Goal: Information Seeking & Learning: Learn about a topic

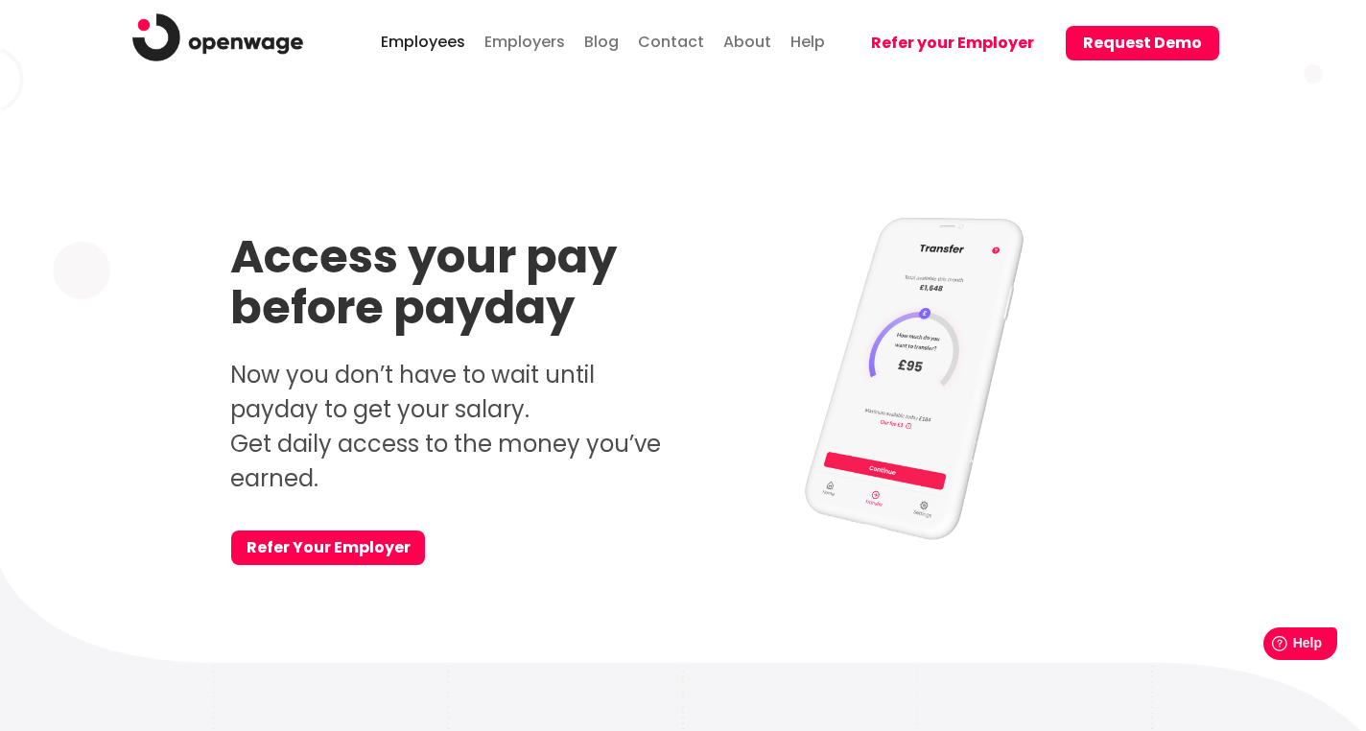
click at [412, 415] on p "Now you don’t have to wait until payday to get your salary. Get daily access to…" at bounding box center [449, 427] width 439 height 138
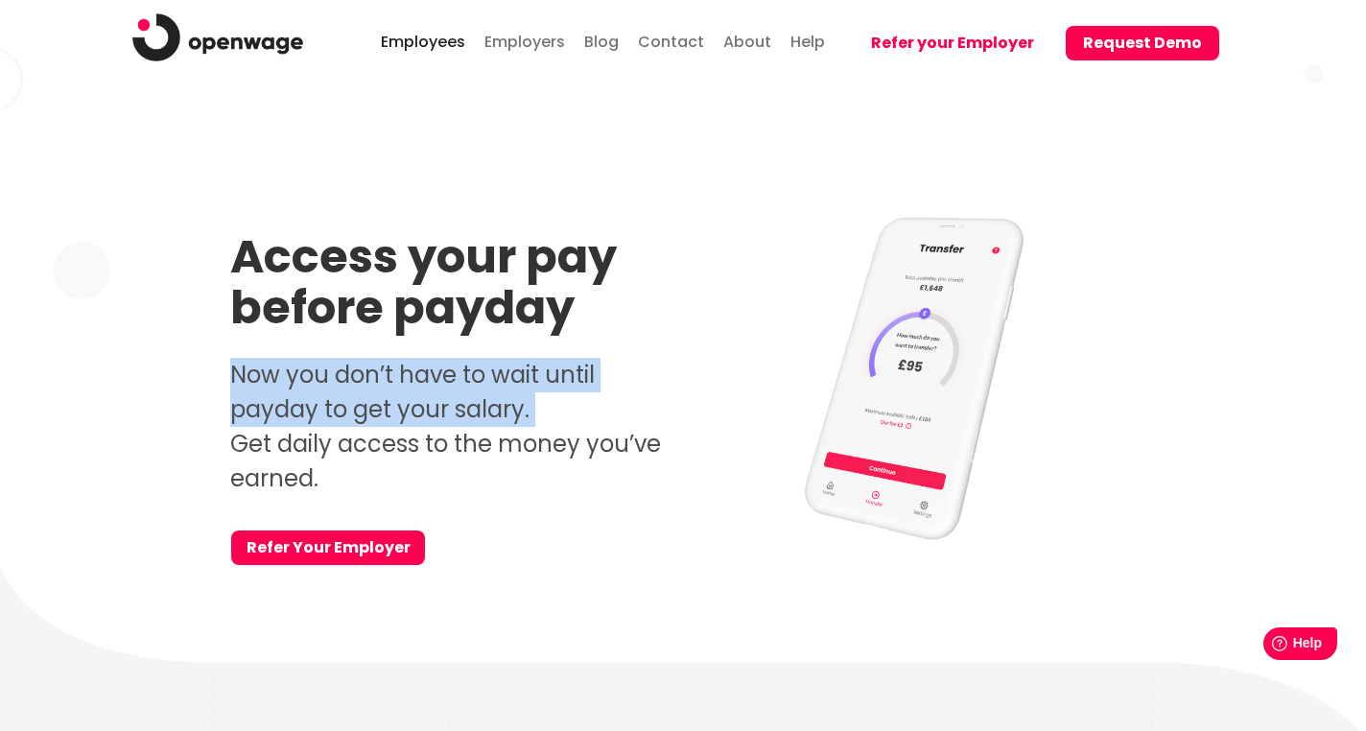
click at [412, 415] on p "Now you don’t have to wait until payday to get your salary. Get daily access to…" at bounding box center [449, 427] width 439 height 138
copy p "Now you don’t have to wait until payday to get your salary."
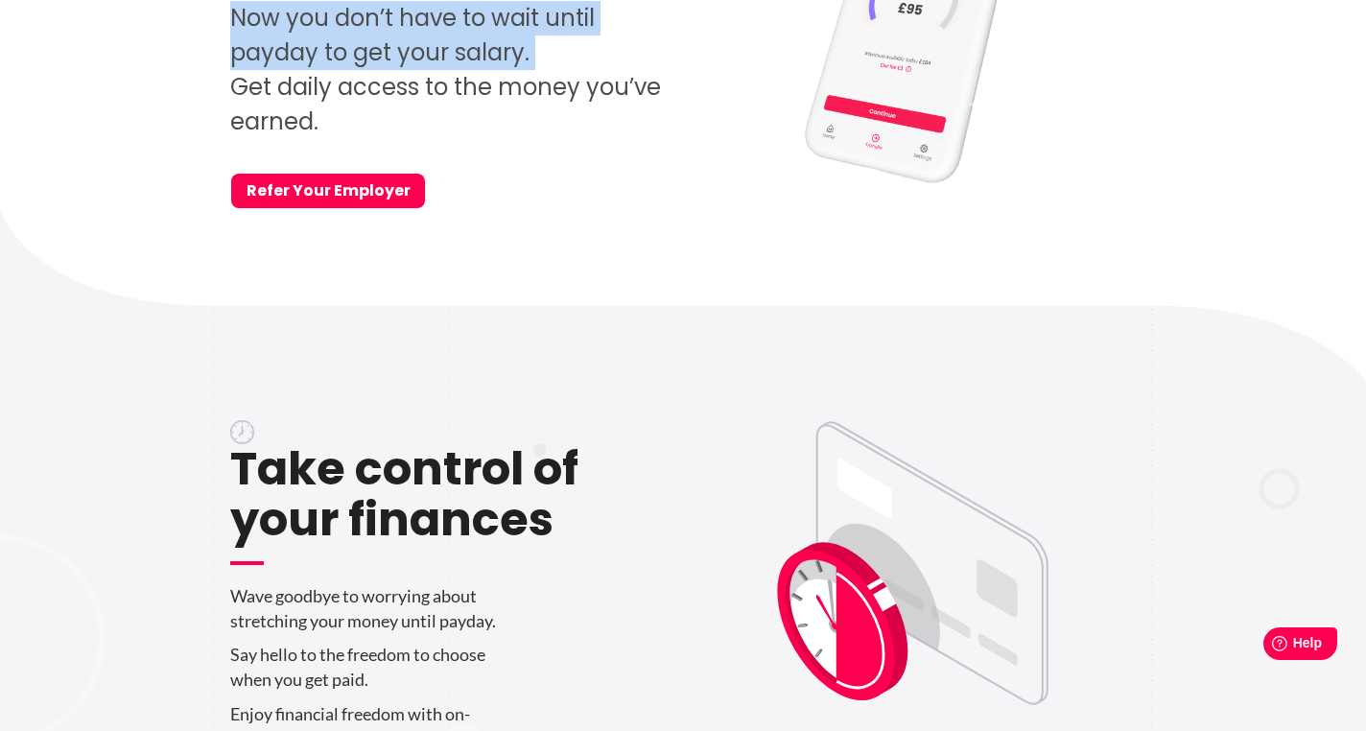
scroll to position [611, 0]
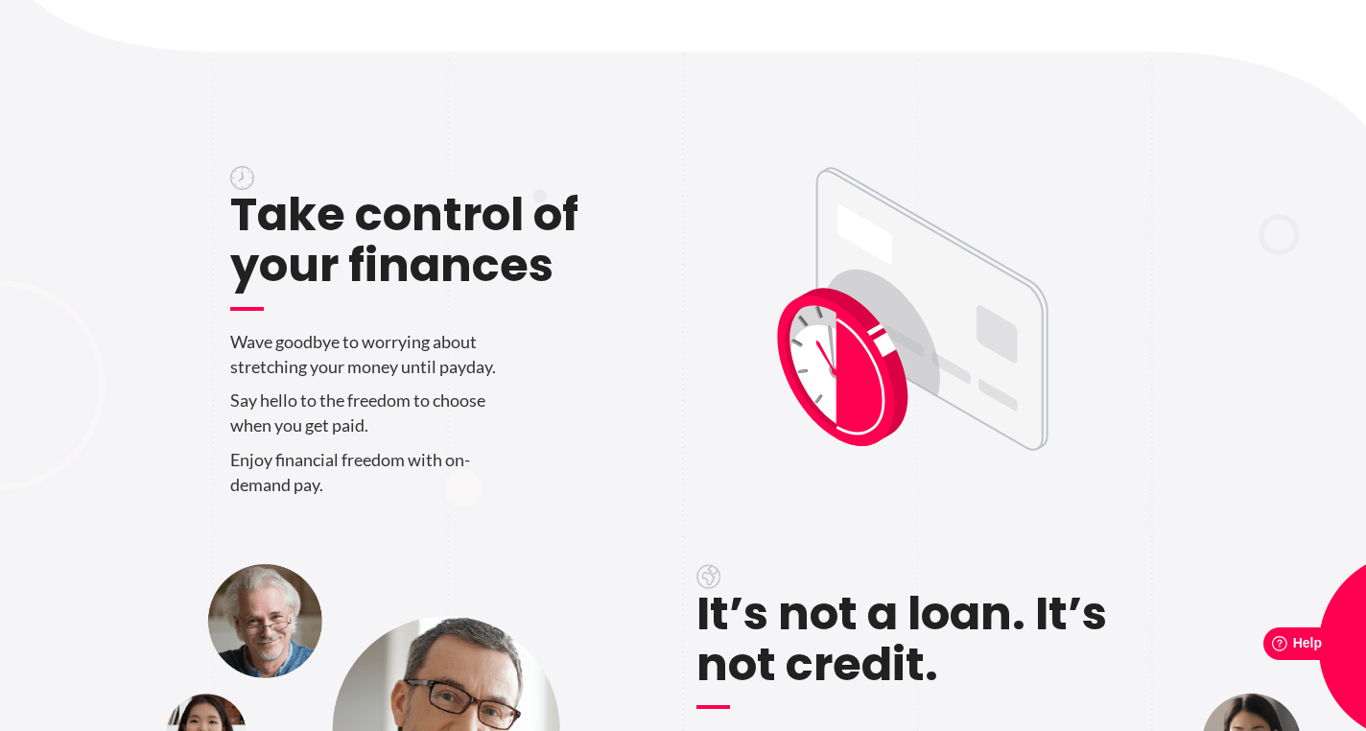
click at [309, 363] on p "Wave goodbye to worrying about stretching your money until payday." at bounding box center [449, 354] width 439 height 49
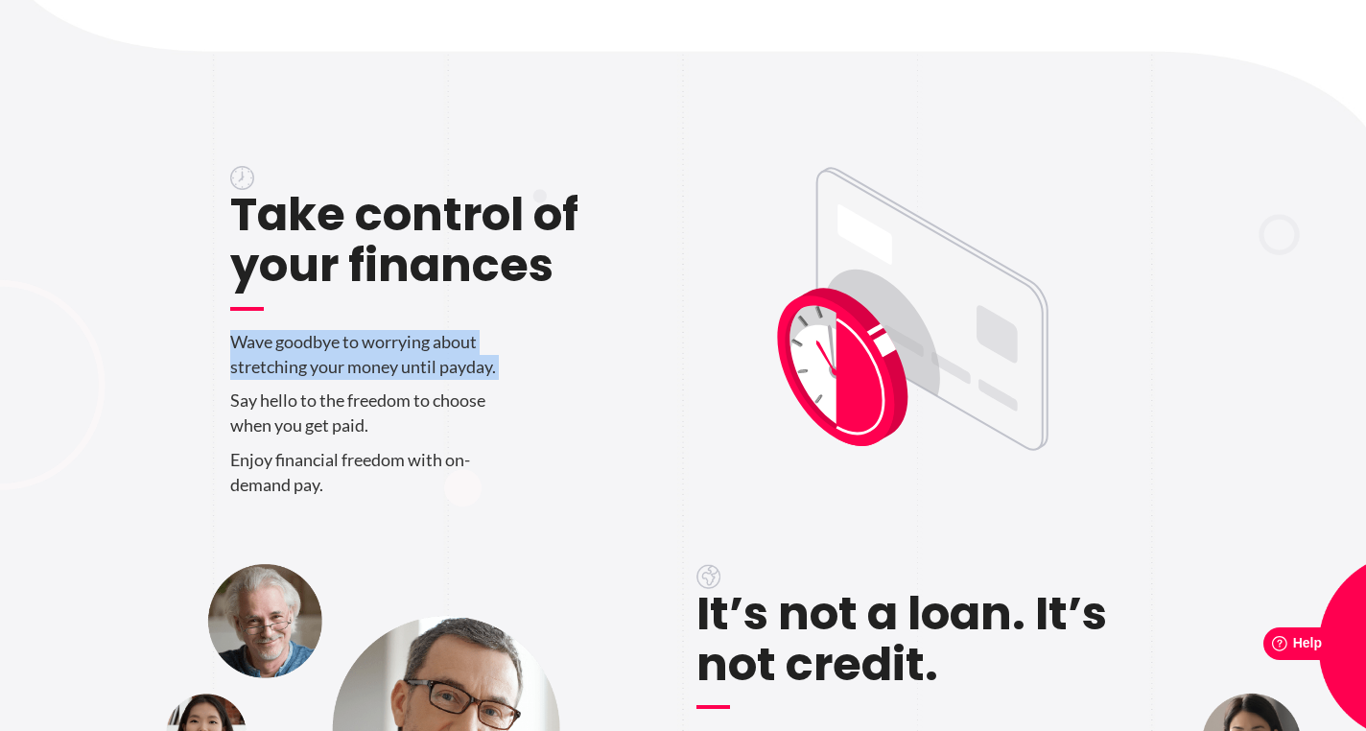
click at [309, 363] on p "Wave goodbye to worrying about stretching your money until payday." at bounding box center [449, 354] width 439 height 49
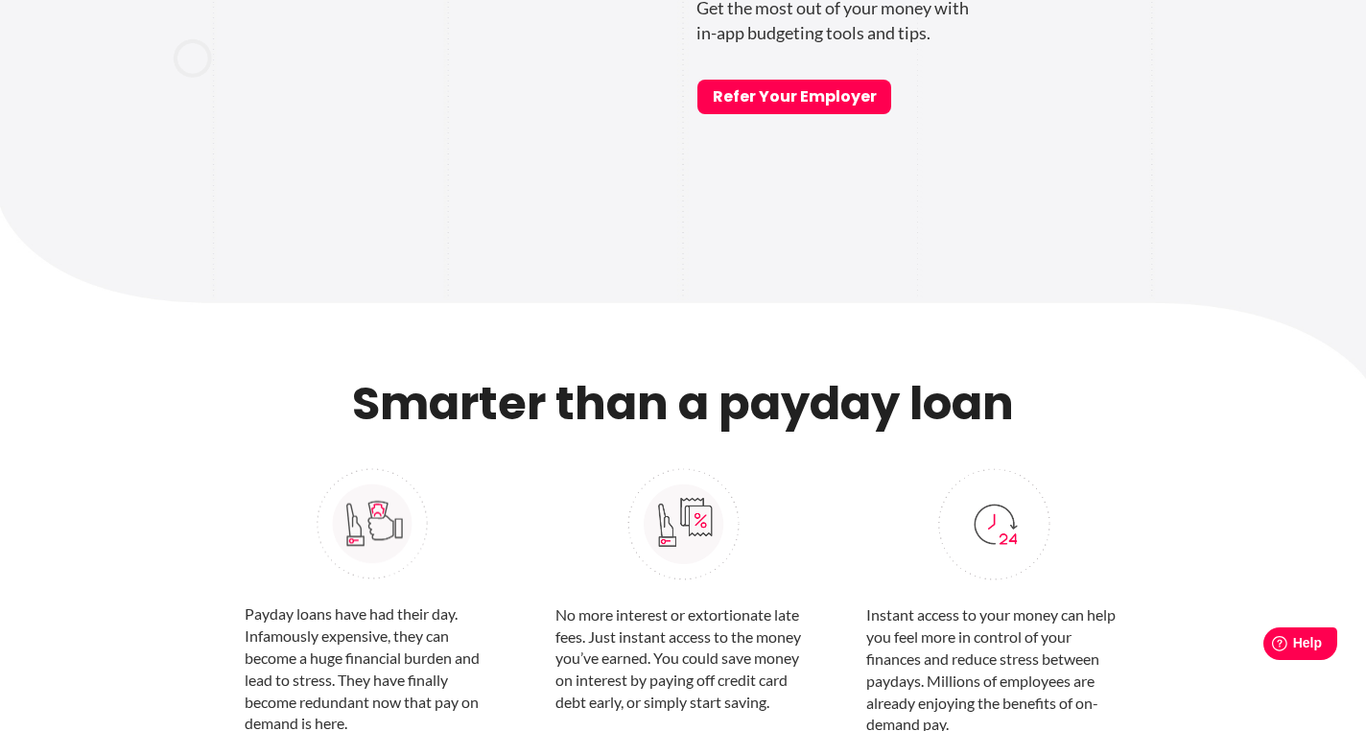
scroll to position [1731, 0]
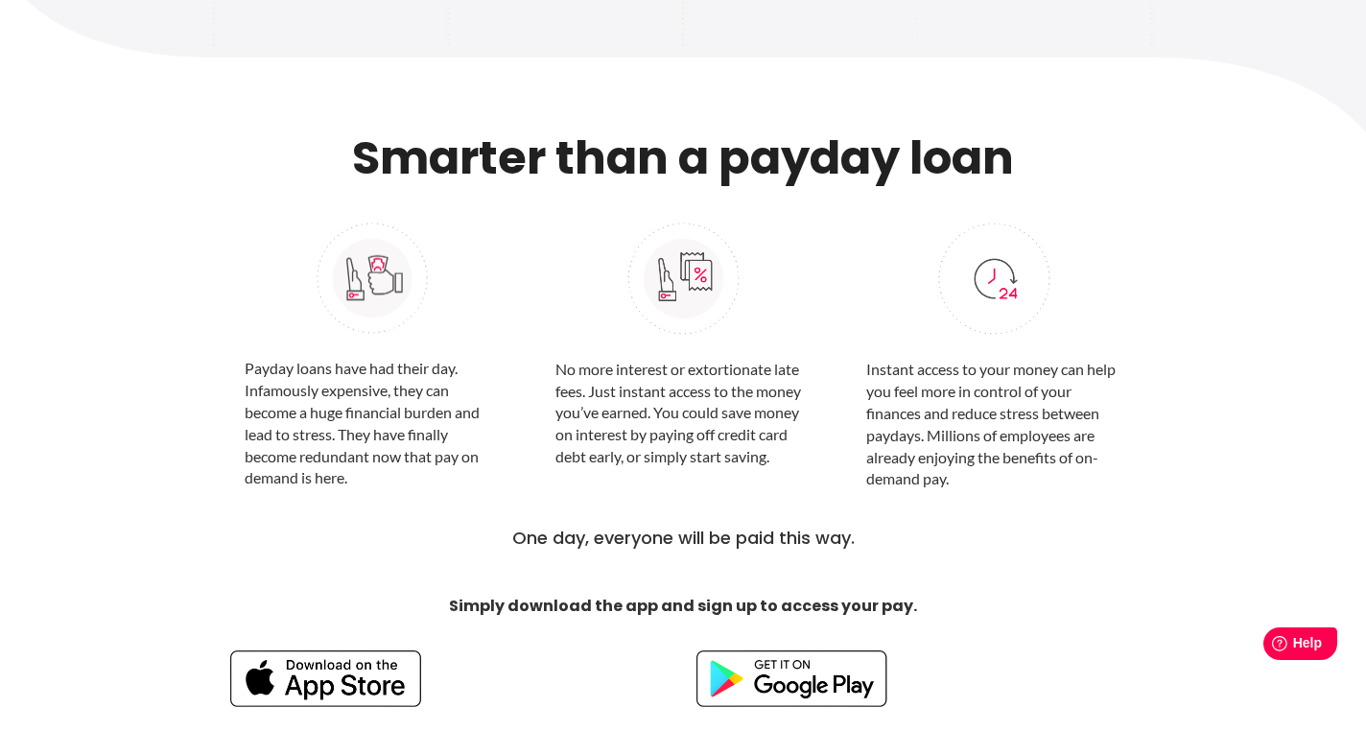
click at [569, 169] on h2 "Smarter than a payday loan" at bounding box center [682, 158] width 905 height 51
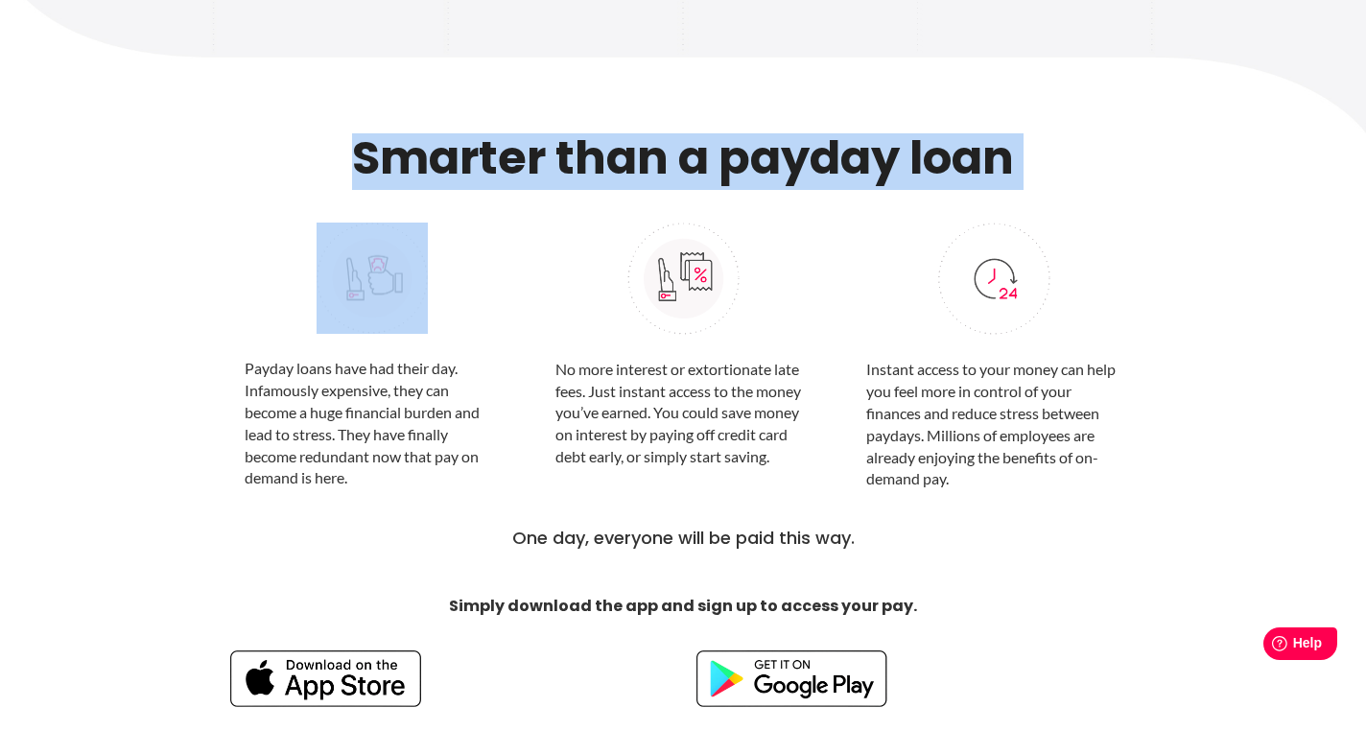
click at [569, 169] on h2 "Smarter than a payday loan" at bounding box center [682, 158] width 905 height 51
copy div "Smarter than a payday loan"
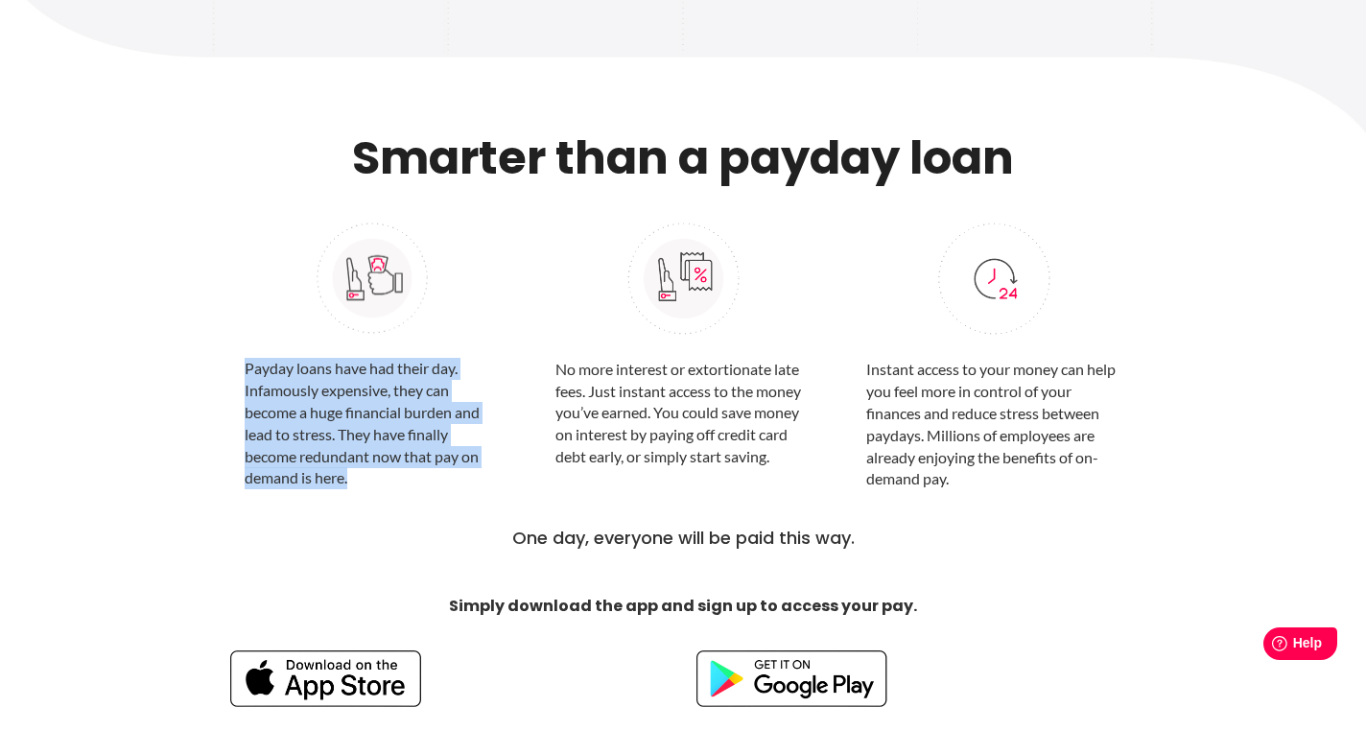
drag, startPoint x: 246, startPoint y: 372, endPoint x: 424, endPoint y: 485, distance: 210.4
click at [424, 484] on p "Payday loans have had their day. Infamously expensive, they can become a huge f…" at bounding box center [372, 423] width 255 height 131
copy p "Payday loans have had their day. Infamously expensive, they can become a huge f…"
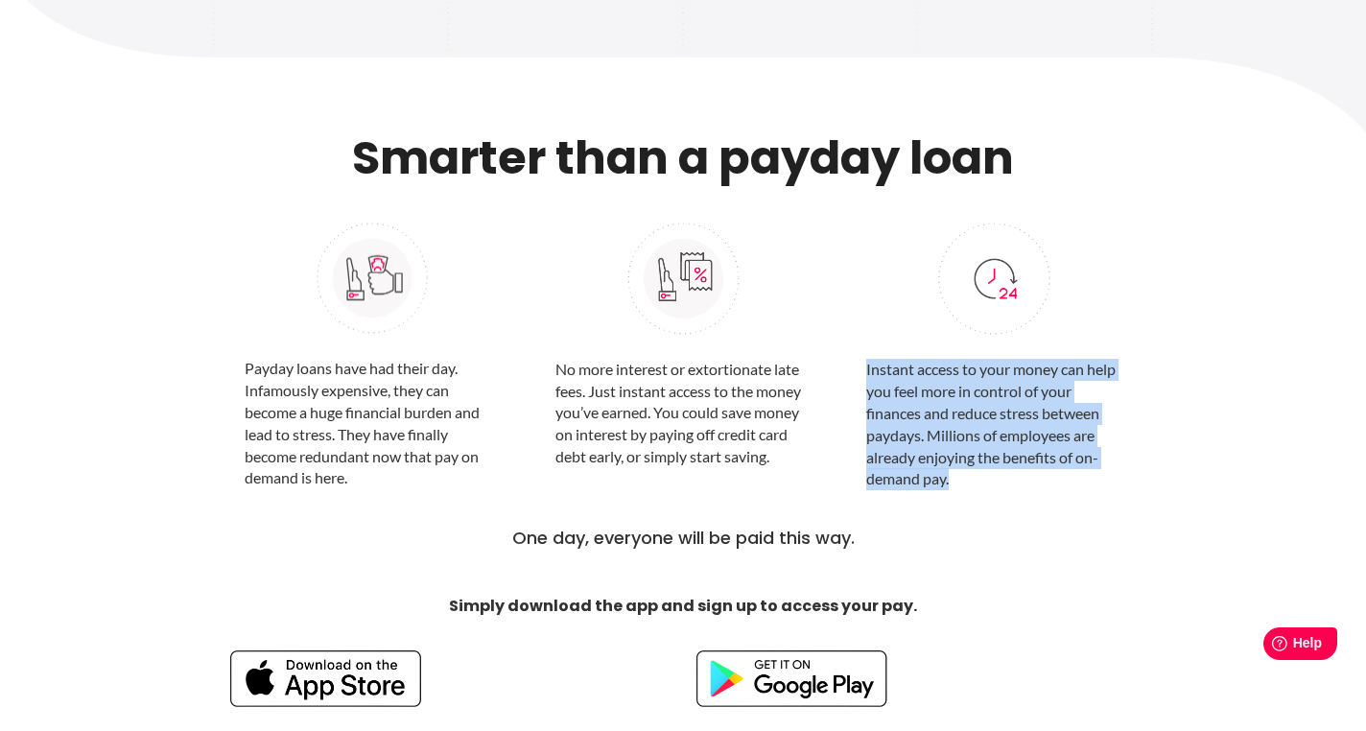
drag, startPoint x: 864, startPoint y: 379, endPoint x: 951, endPoint y: 480, distance: 133.3
click at [951, 480] on div "Instant access to your money can help you feel more in control of your finances…" at bounding box center [994, 350] width 284 height 302
copy p "Instant access to your money can help you feel more in control of your finances…"
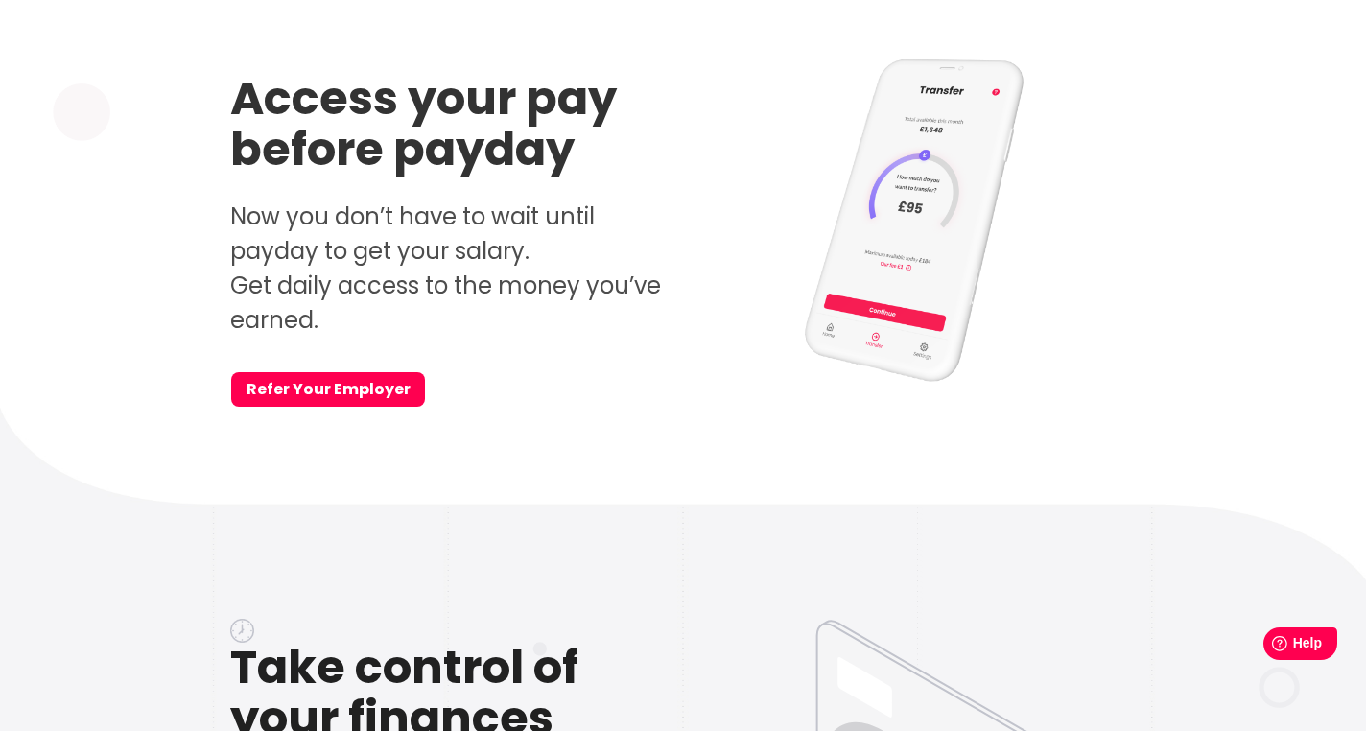
scroll to position [0, 0]
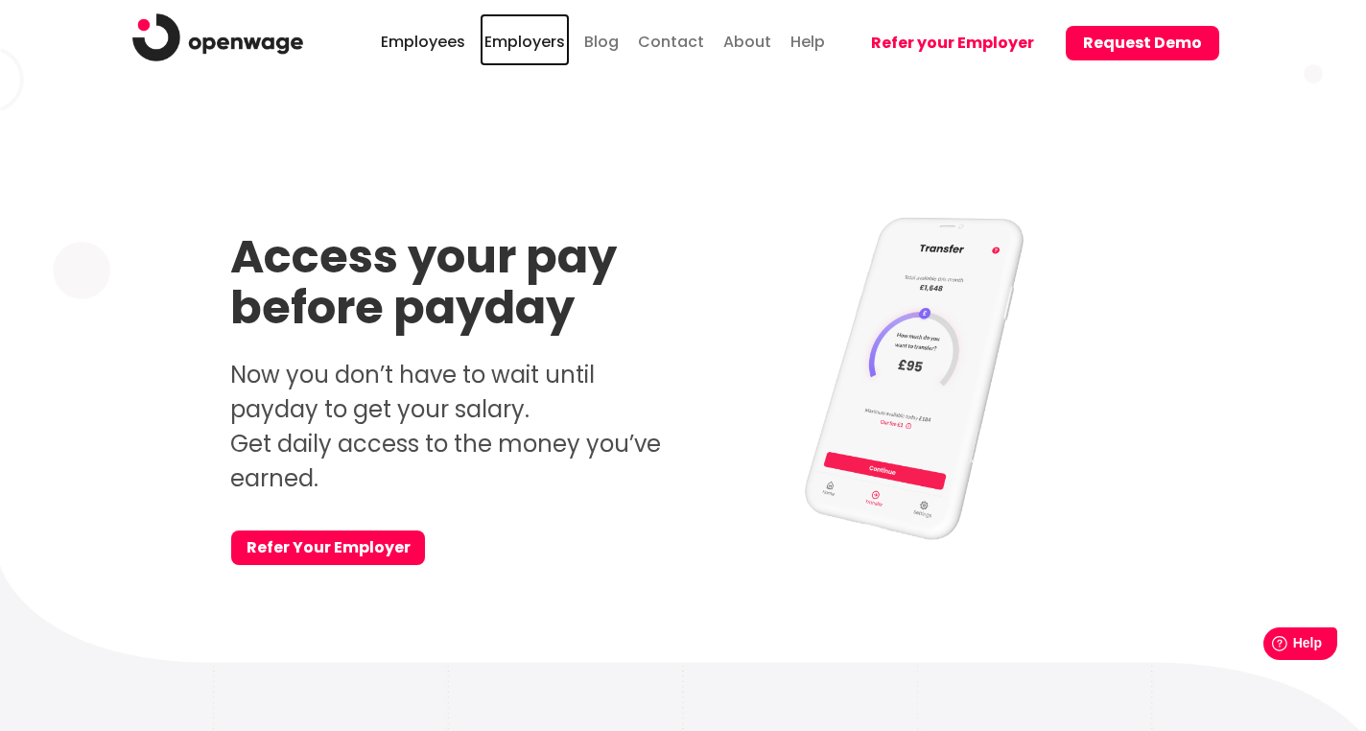
click at [533, 34] on link "Employers" at bounding box center [525, 39] width 90 height 53
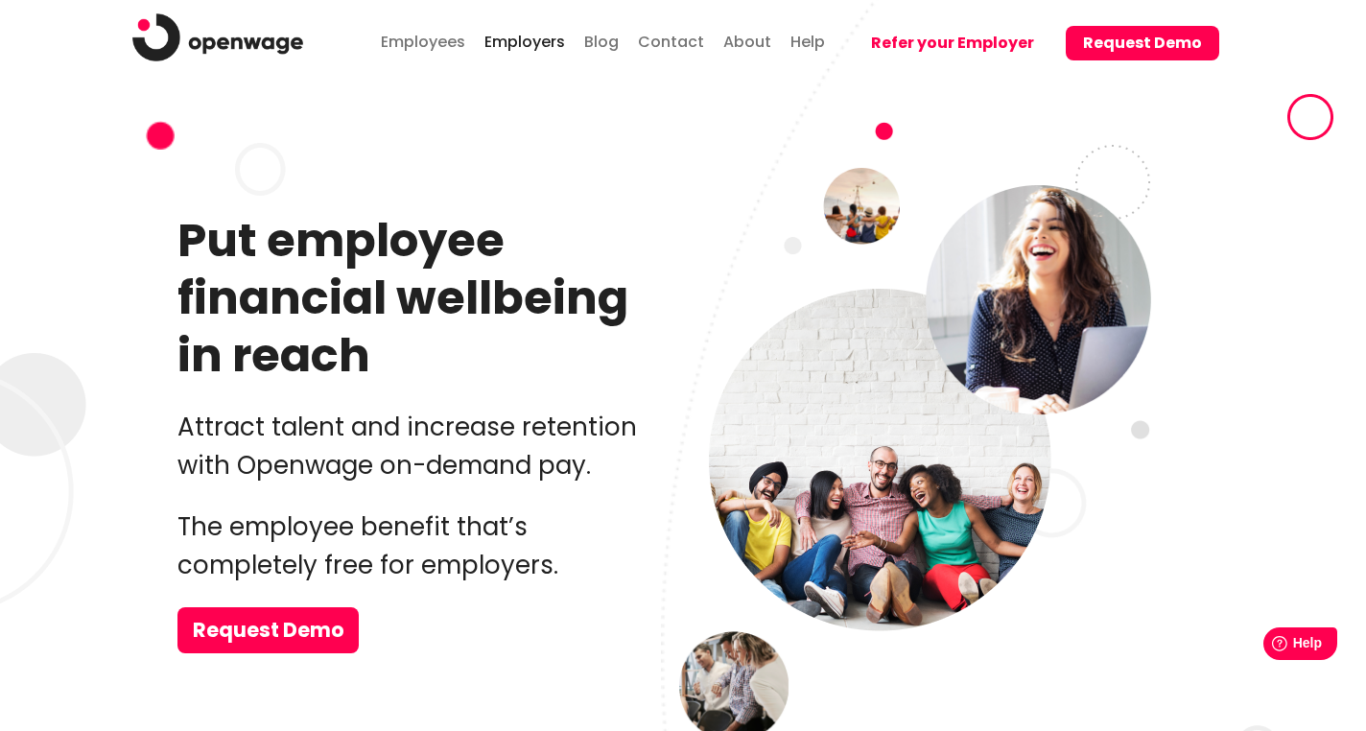
click at [250, 526] on p "The employee benefit that’s completely free for employers." at bounding box center [423, 545] width 492 height 77
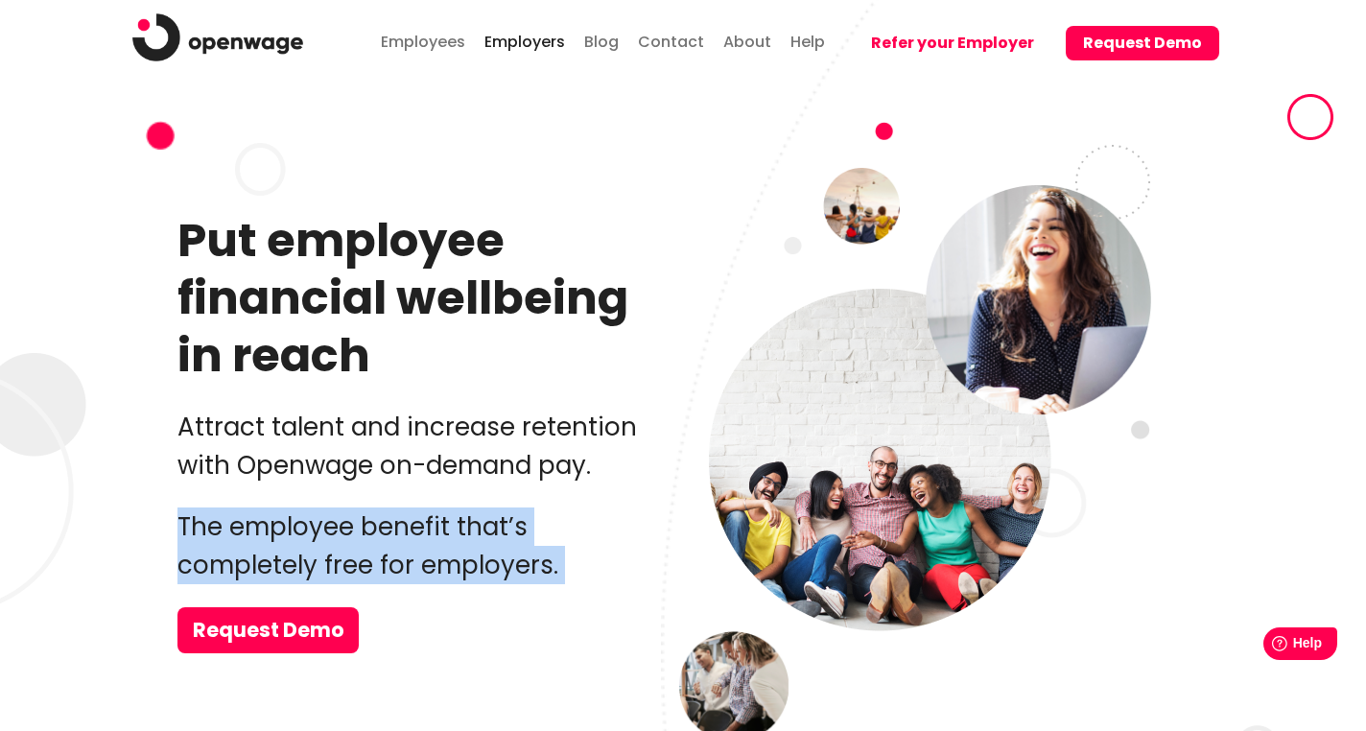
click at [250, 526] on p "The employee benefit that’s completely free for employers." at bounding box center [423, 545] width 492 height 77
copy p "The employee benefit that’s completely free for employers."
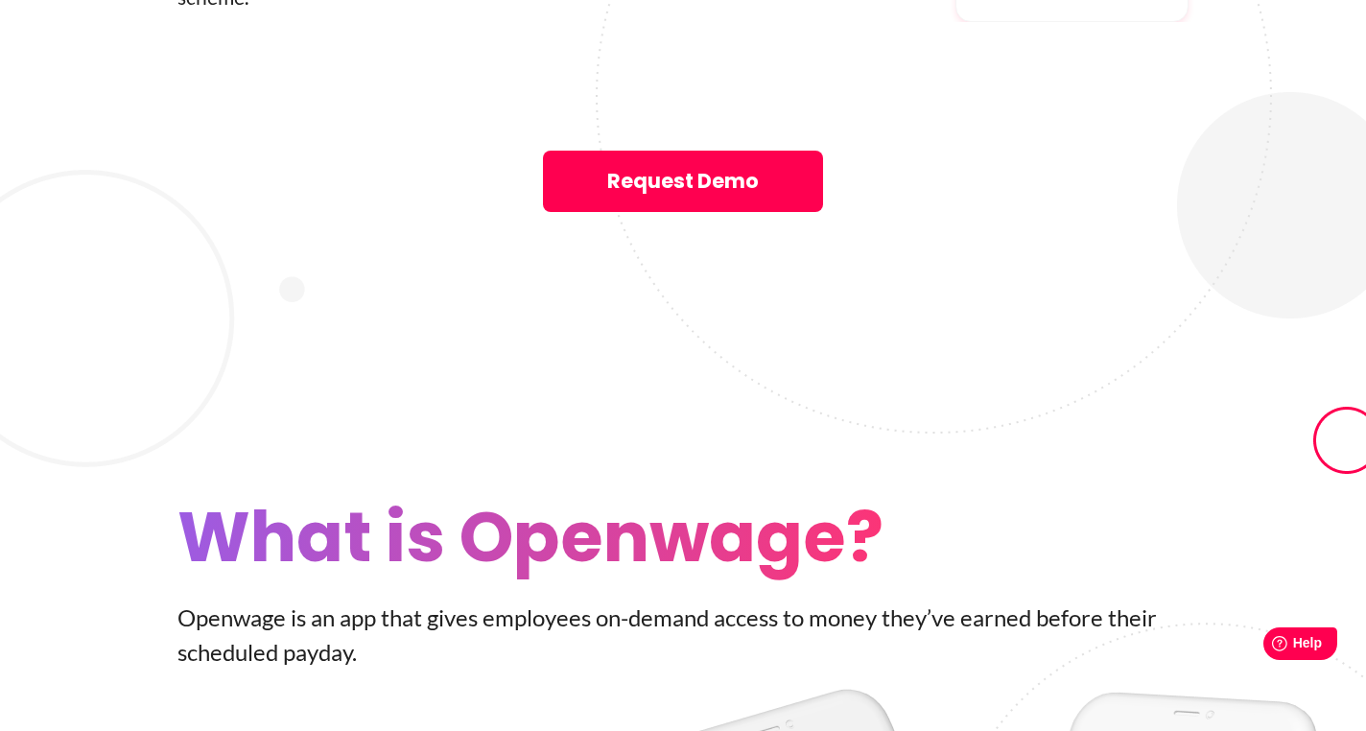
scroll to position [3184, 0]
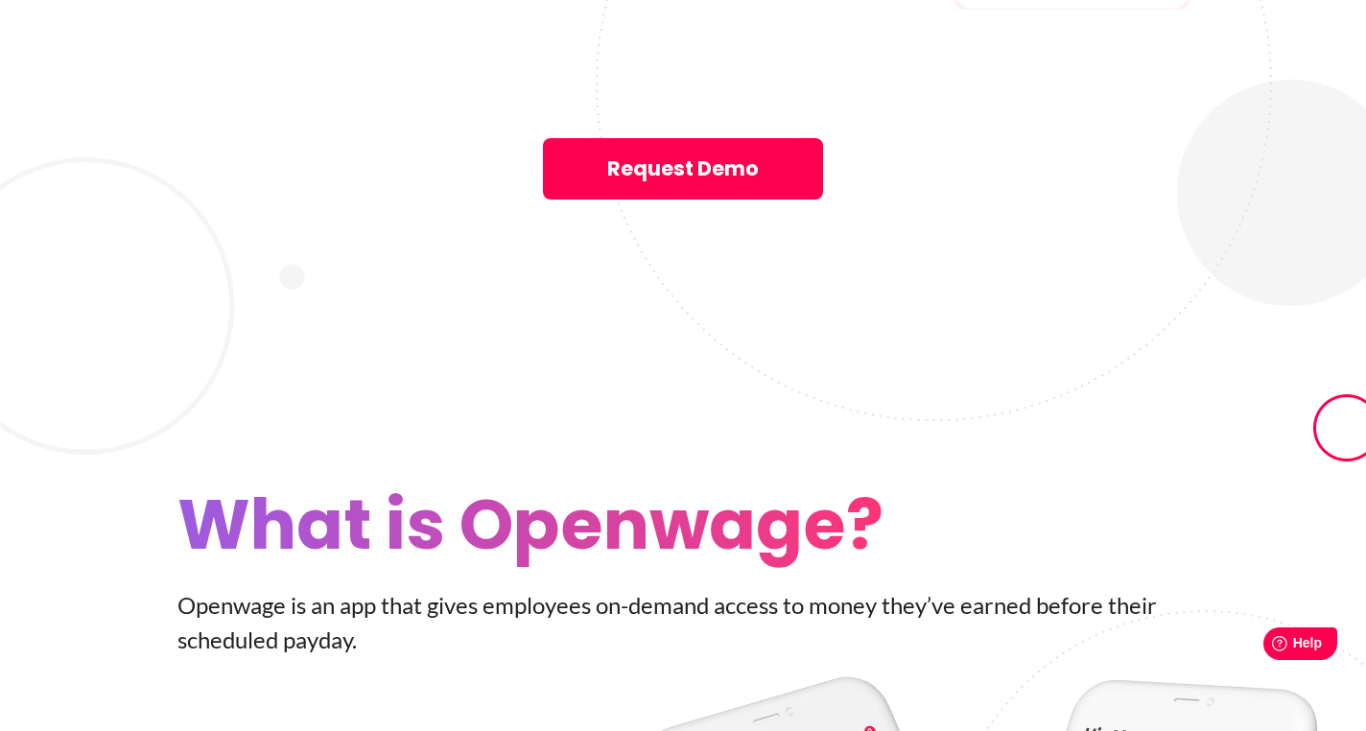
click at [925, 588] on p "Openwage is an app that gives employees on-­demand access to money they’ve earn…" at bounding box center [682, 622] width 1011 height 69
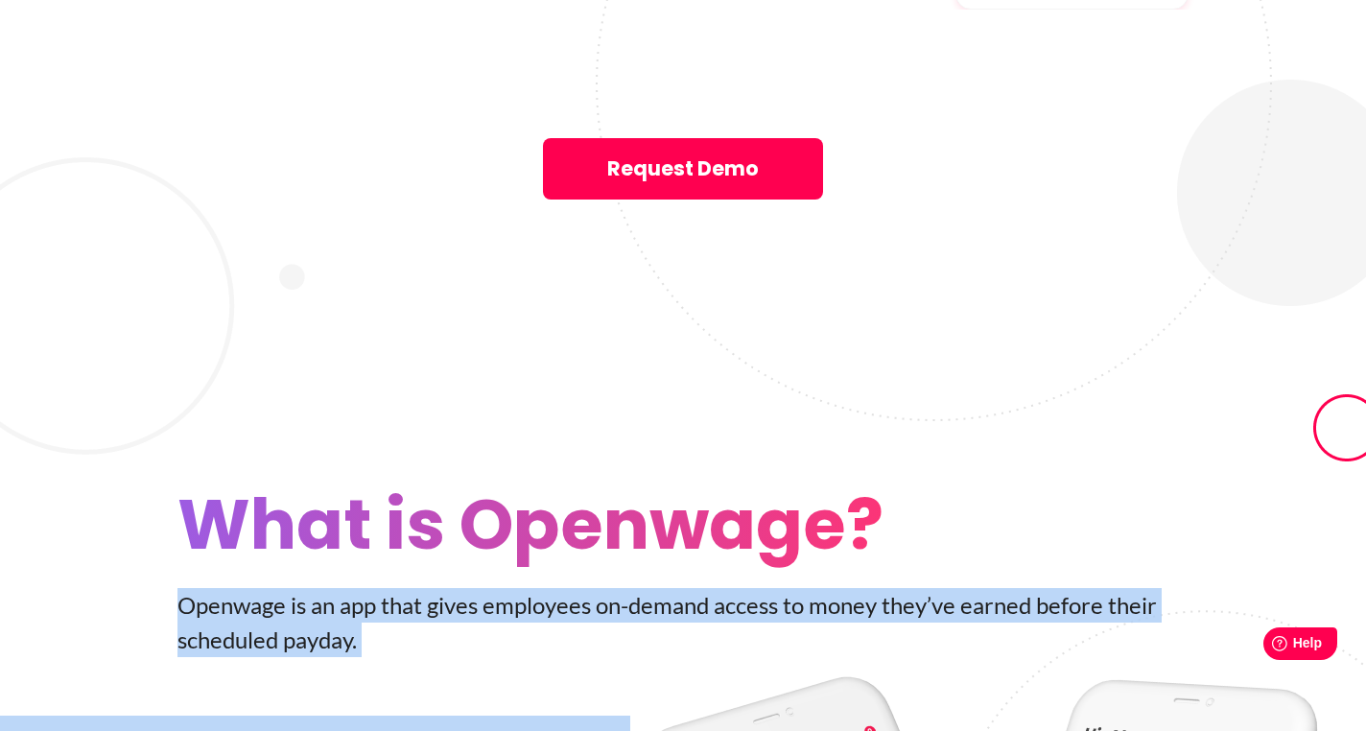
click at [925, 588] on p "Openwage is an app that gives employees on-­demand access to money they’ve earn…" at bounding box center [682, 622] width 1011 height 69
copy div "Openwage is an app that gives employees on-­demand access to money they’ve earn…"
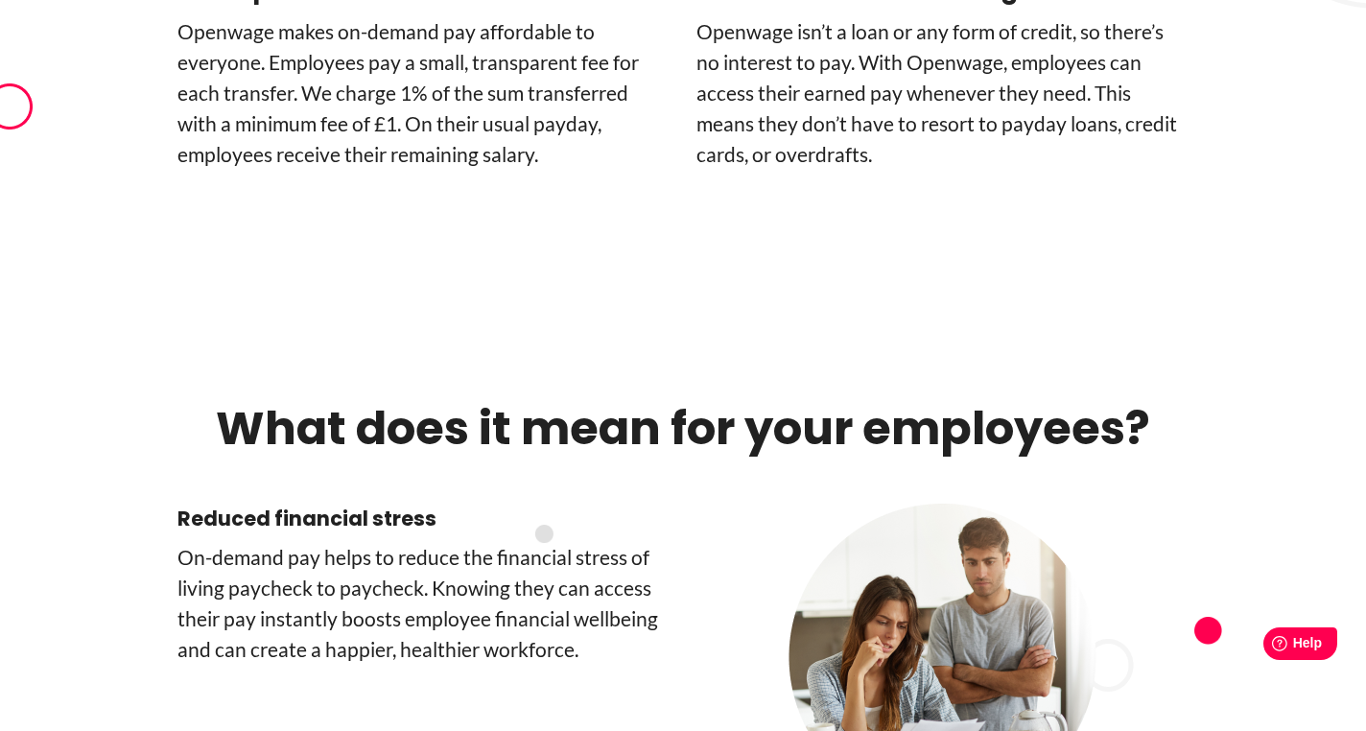
scroll to position [4919, 0]
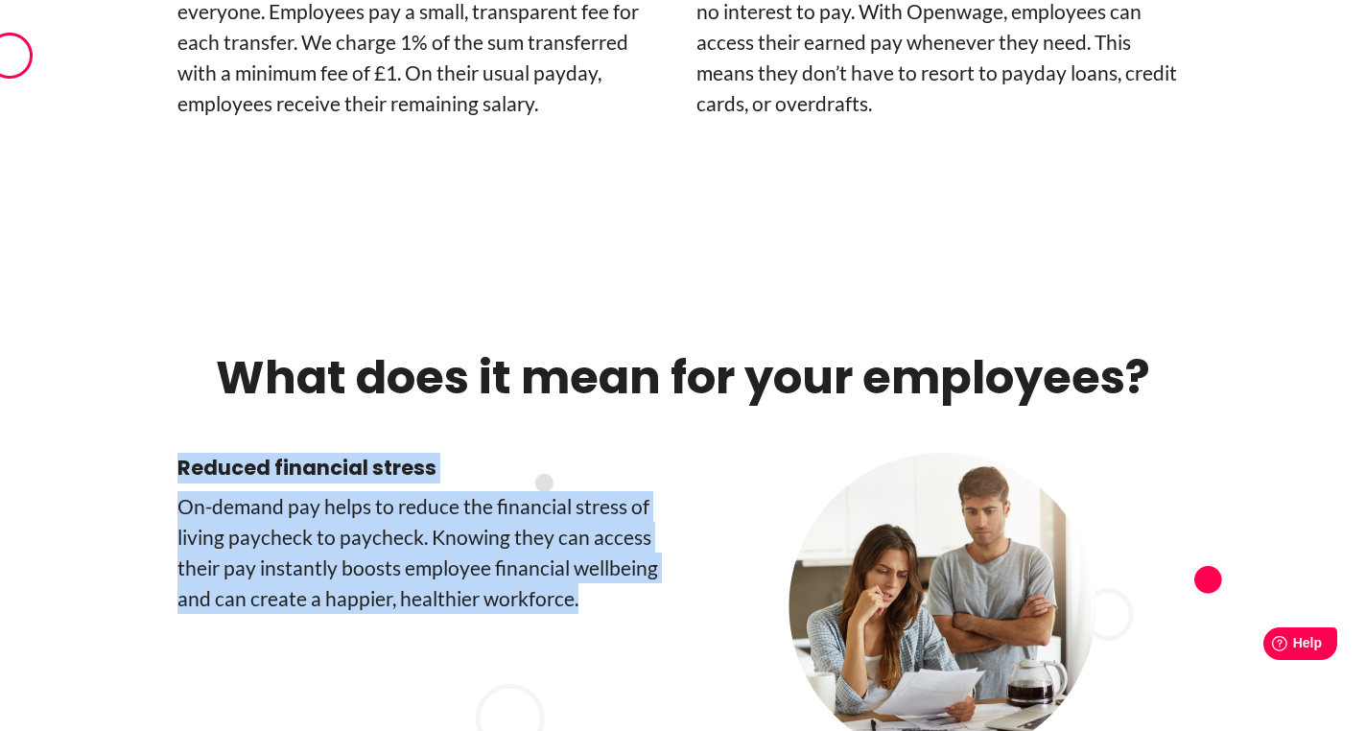
drag, startPoint x: 177, startPoint y: 317, endPoint x: 582, endPoint y: 441, distance: 423.2
click at [582, 453] on div "Reduced financial stress On-­demand pay helps to reduce the financial stress of…" at bounding box center [423, 606] width 492 height 307
copy div "Reduced financial stress On-­demand pay helps to reduce the financial stress of…"
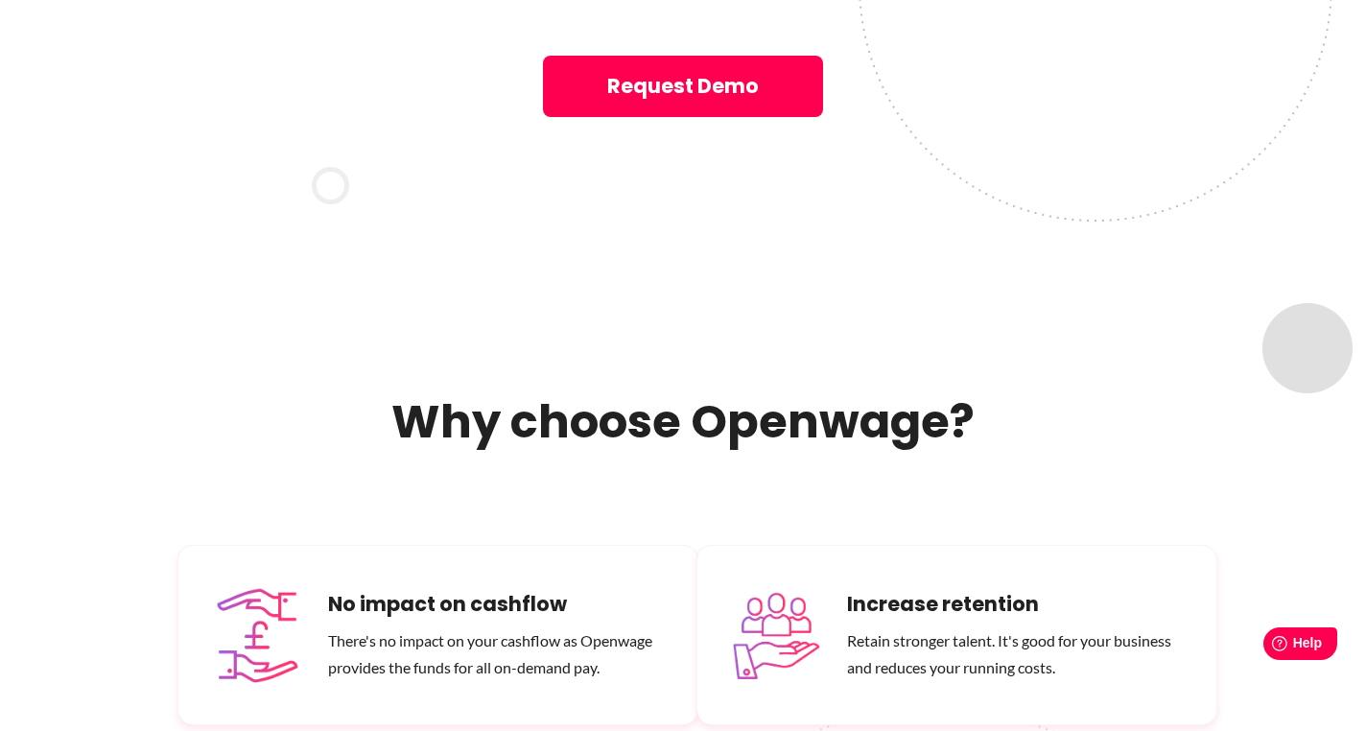
scroll to position [10824, 0]
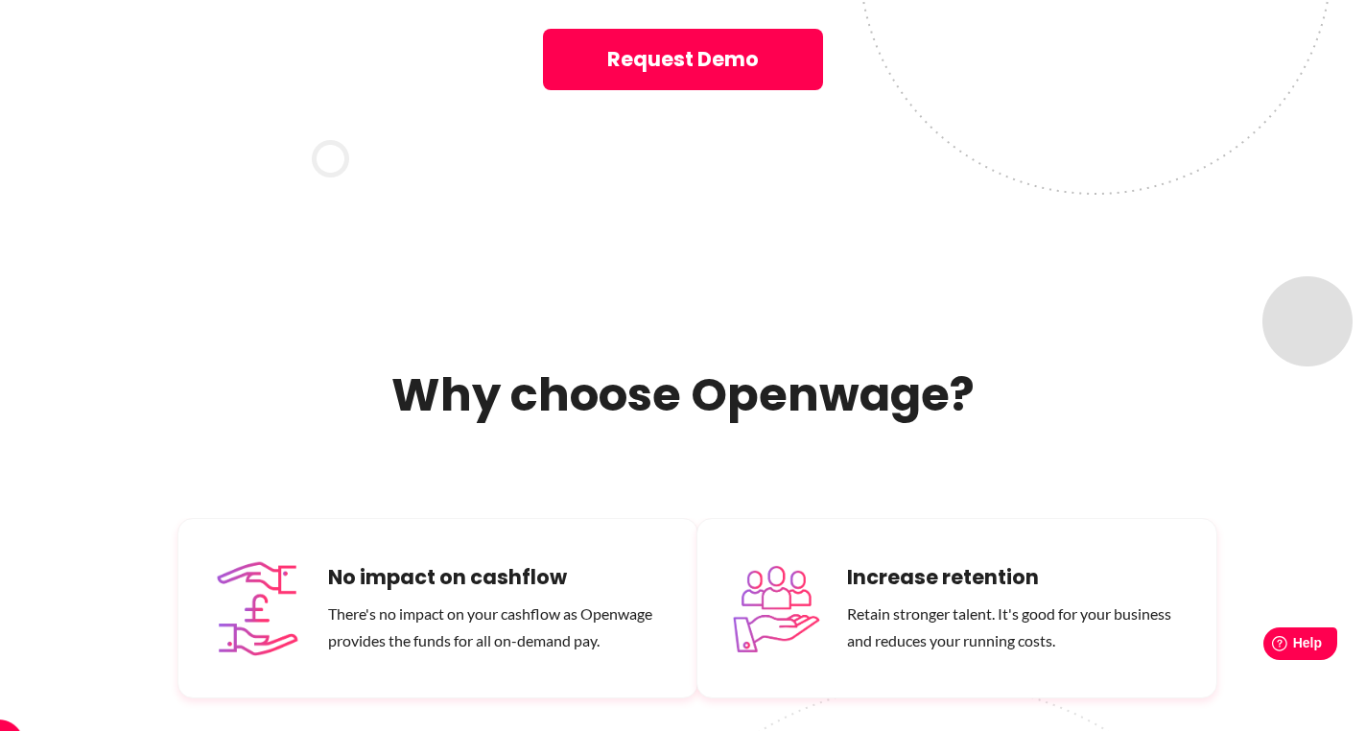
click at [475, 562] on h6 "No impact on cashflow" at bounding box center [497, 577] width 339 height 31
copy h6 "No impact on cashflow"
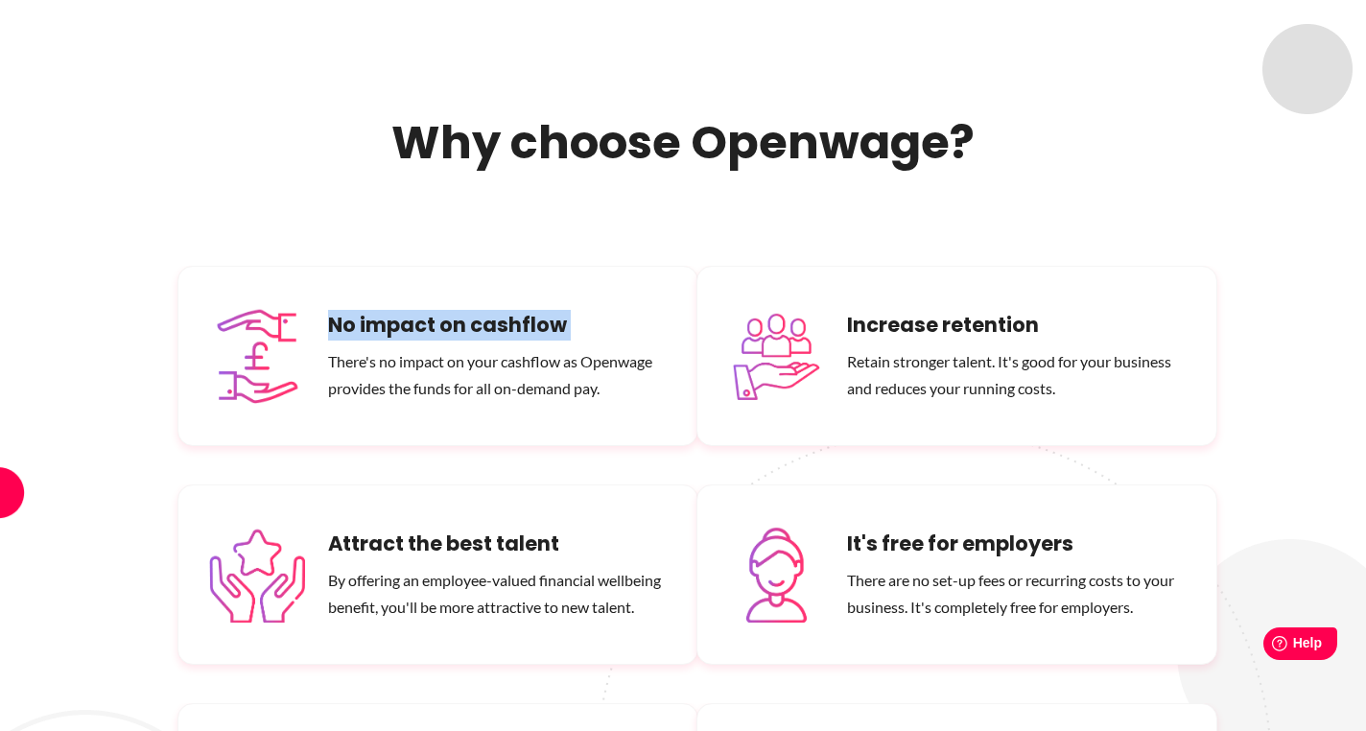
scroll to position [11167, 0]
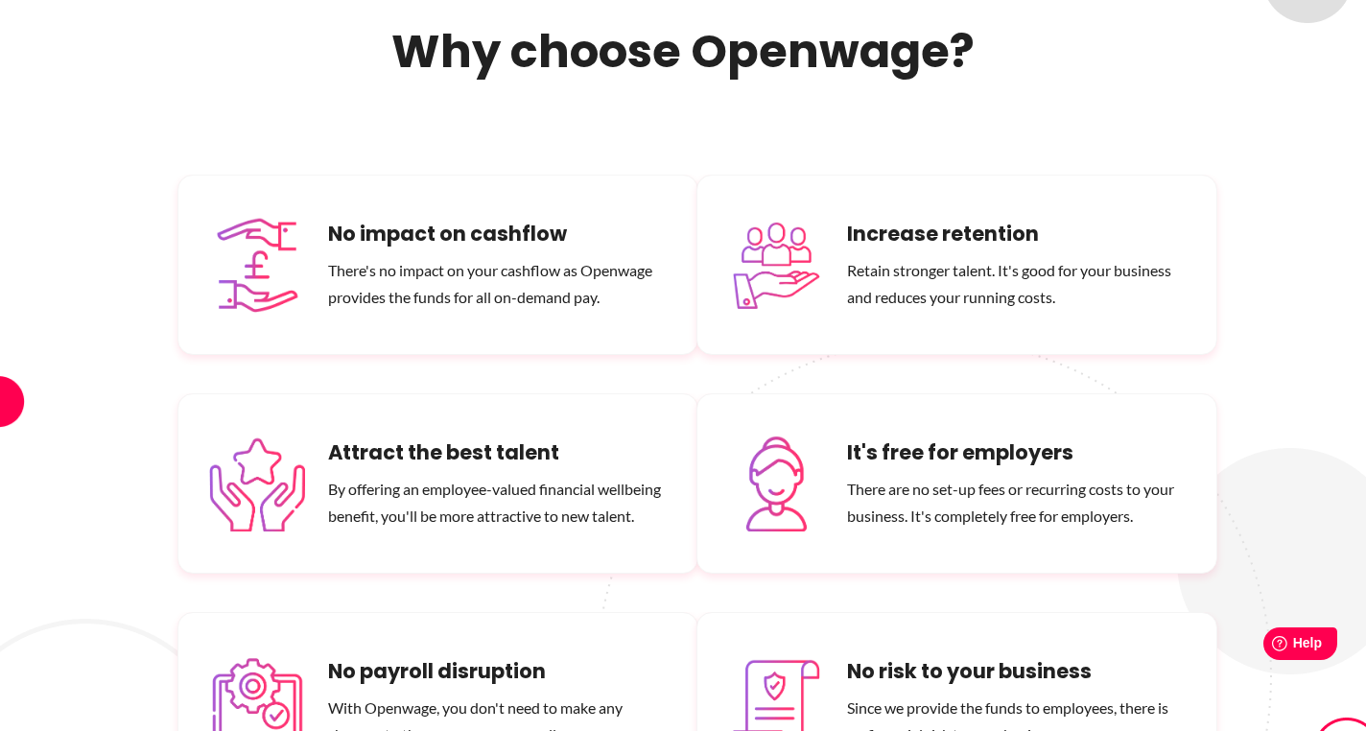
click at [912, 656] on h6 "No risk to your business" at bounding box center [1016, 671] width 339 height 31
copy h6 "No risk to your business"
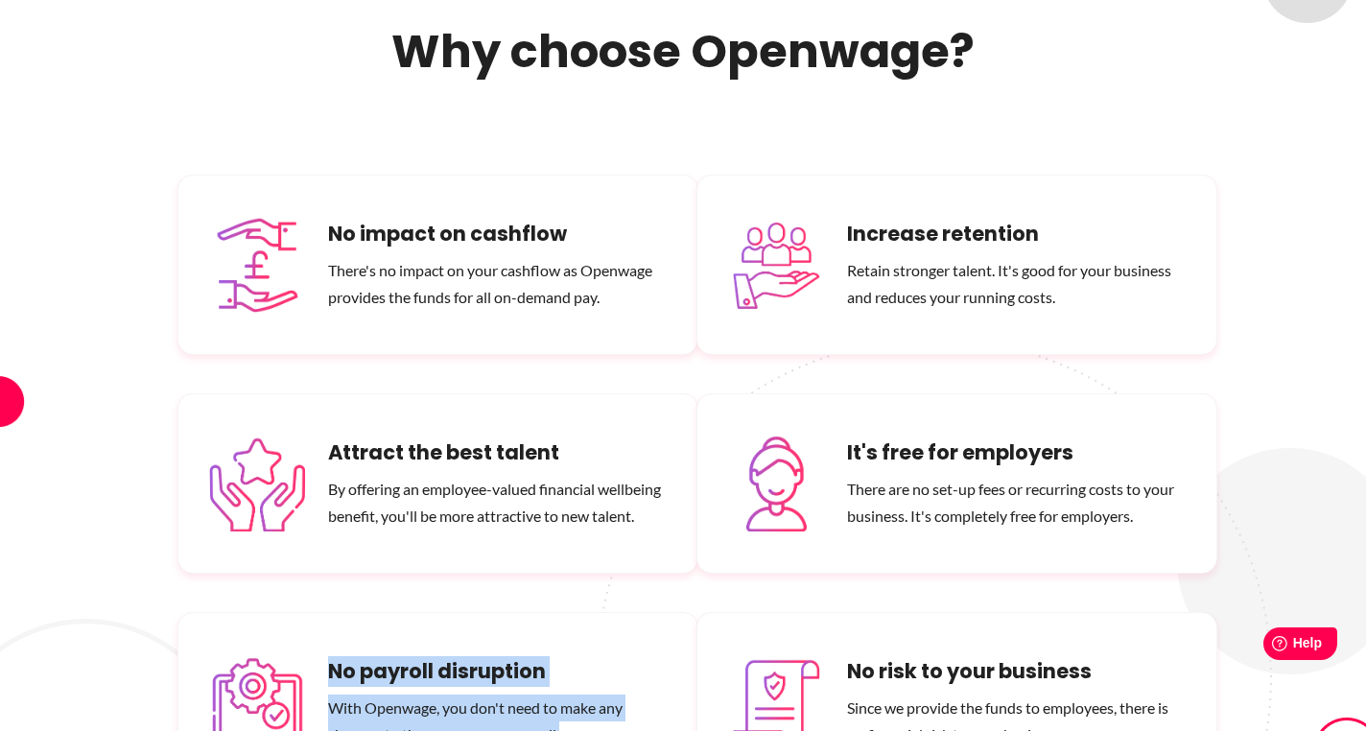
drag, startPoint x: 331, startPoint y: 528, endPoint x: 583, endPoint y: 597, distance: 261.5
copy div "No payroll disruption With Openwage, you don't need to make any changes to the …"
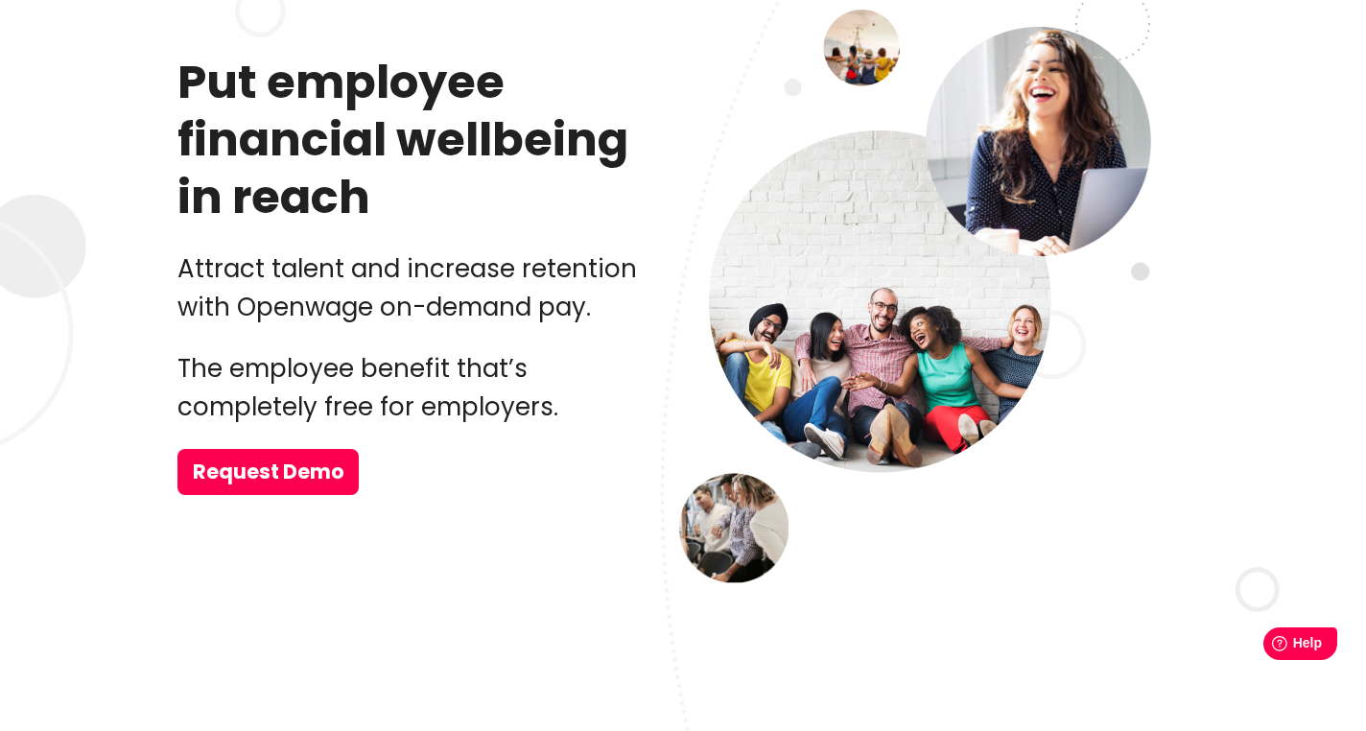
scroll to position [0, 0]
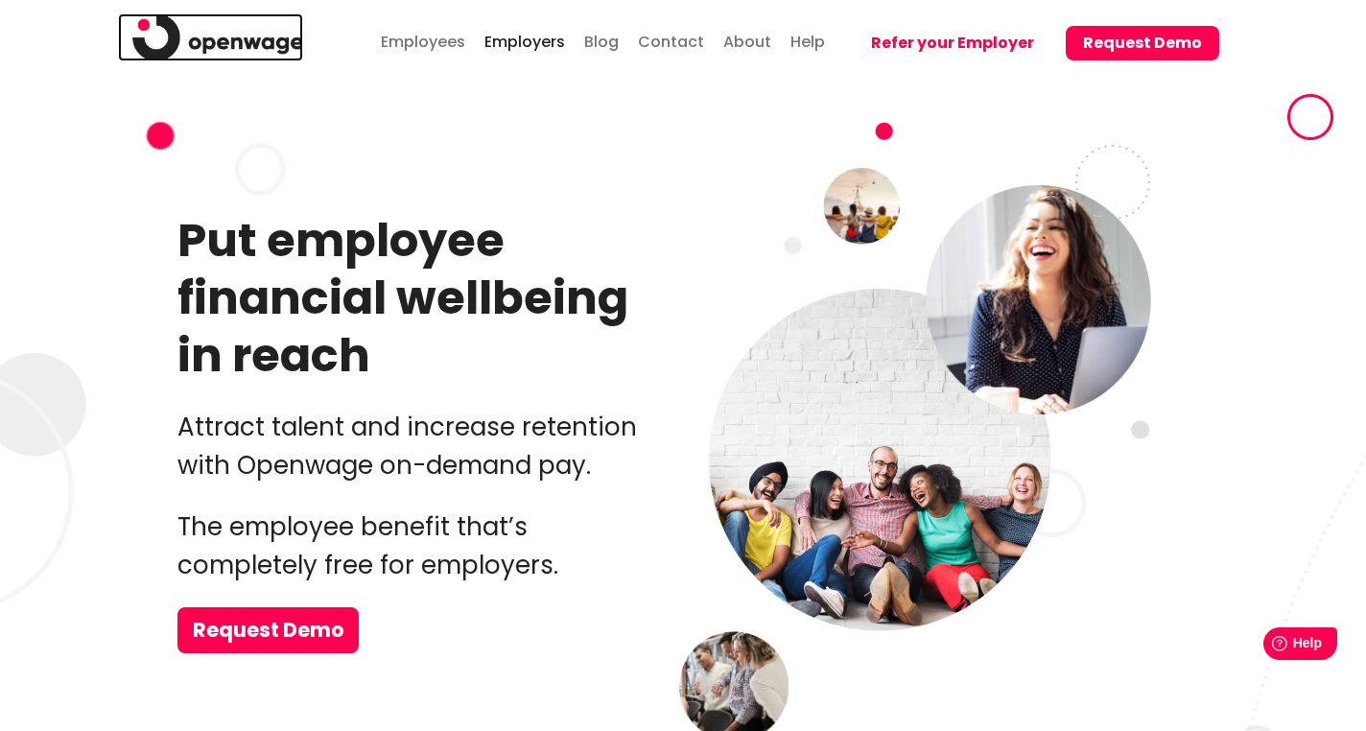
click at [244, 43] on img at bounding box center [217, 37] width 171 height 48
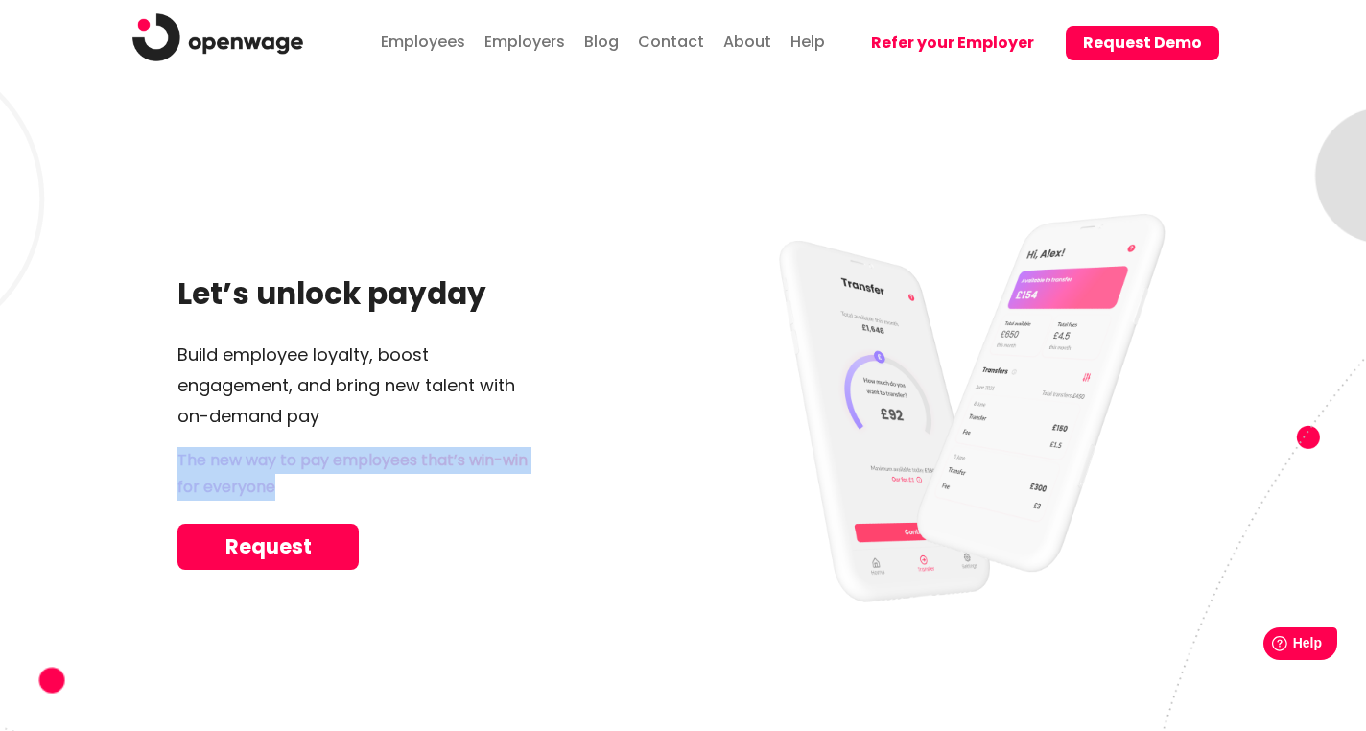
drag, startPoint x: 278, startPoint y: 486, endPoint x: 177, endPoint y: 464, distance: 103.1
click at [177, 464] on p "The new way to pay employees that’s win-win for everyone" at bounding box center [423, 474] width 492 height 54
copy p "The new way to pay employees that’s win-win for everyone"
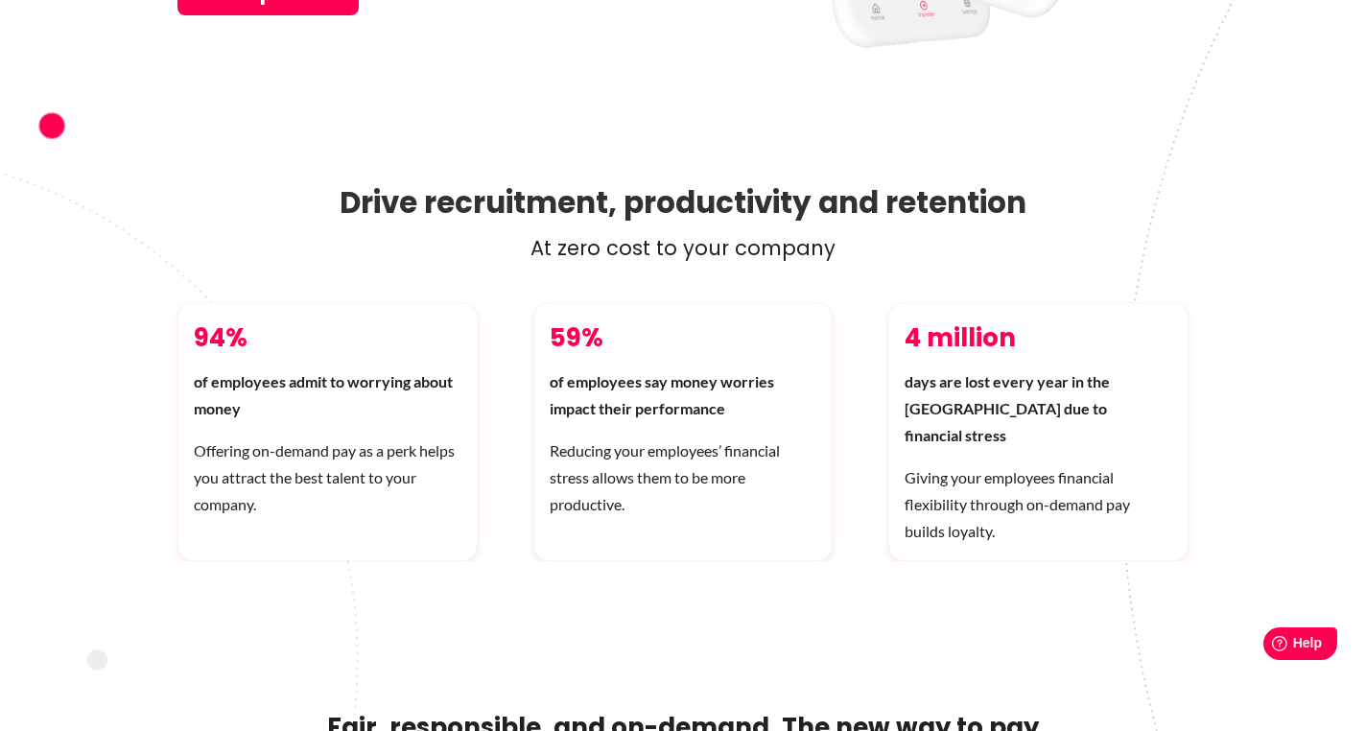
scroll to position [562, 0]
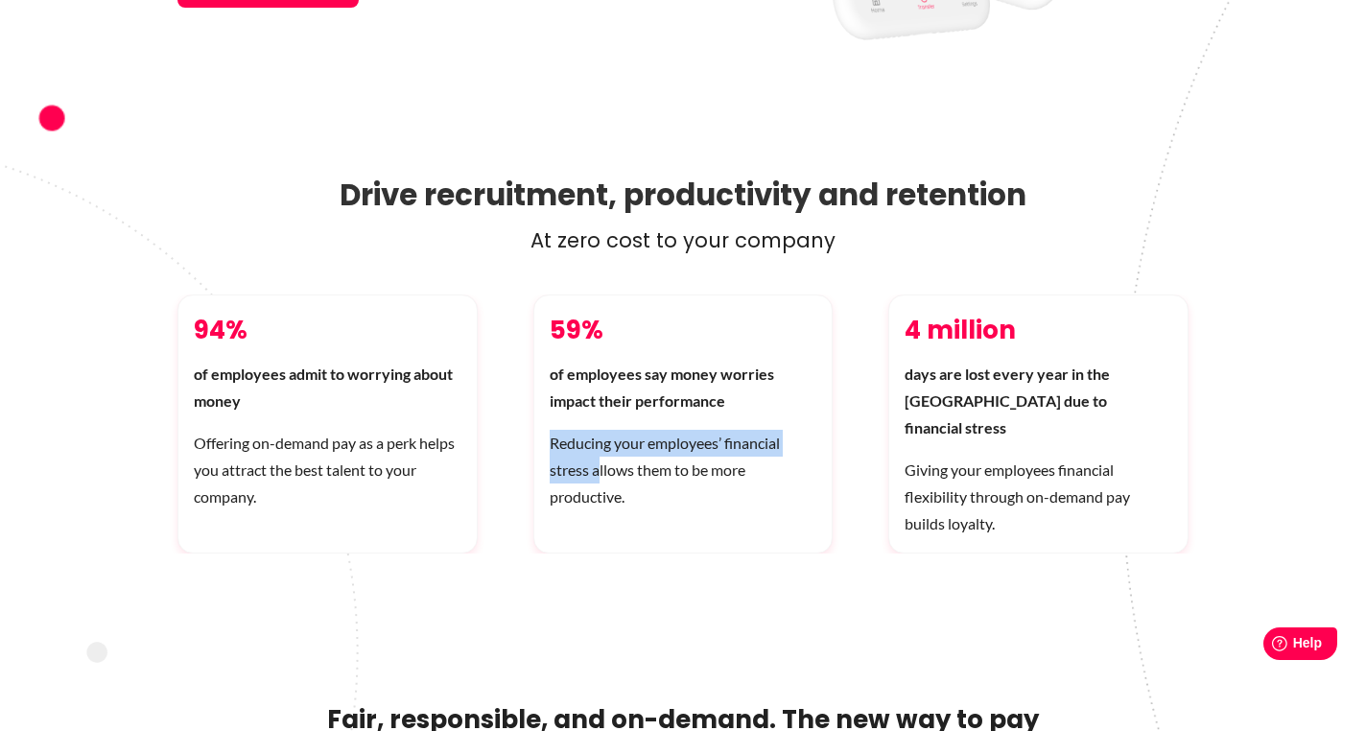
drag, startPoint x: 550, startPoint y: 437, endPoint x: 597, endPoint y: 474, distance: 60.2
click at [597, 474] on p "Reducing your employees’ financial stress allows them to be more productive." at bounding box center [684, 470] width 268 height 81
copy p "Reducing your employees’ financial stress a"
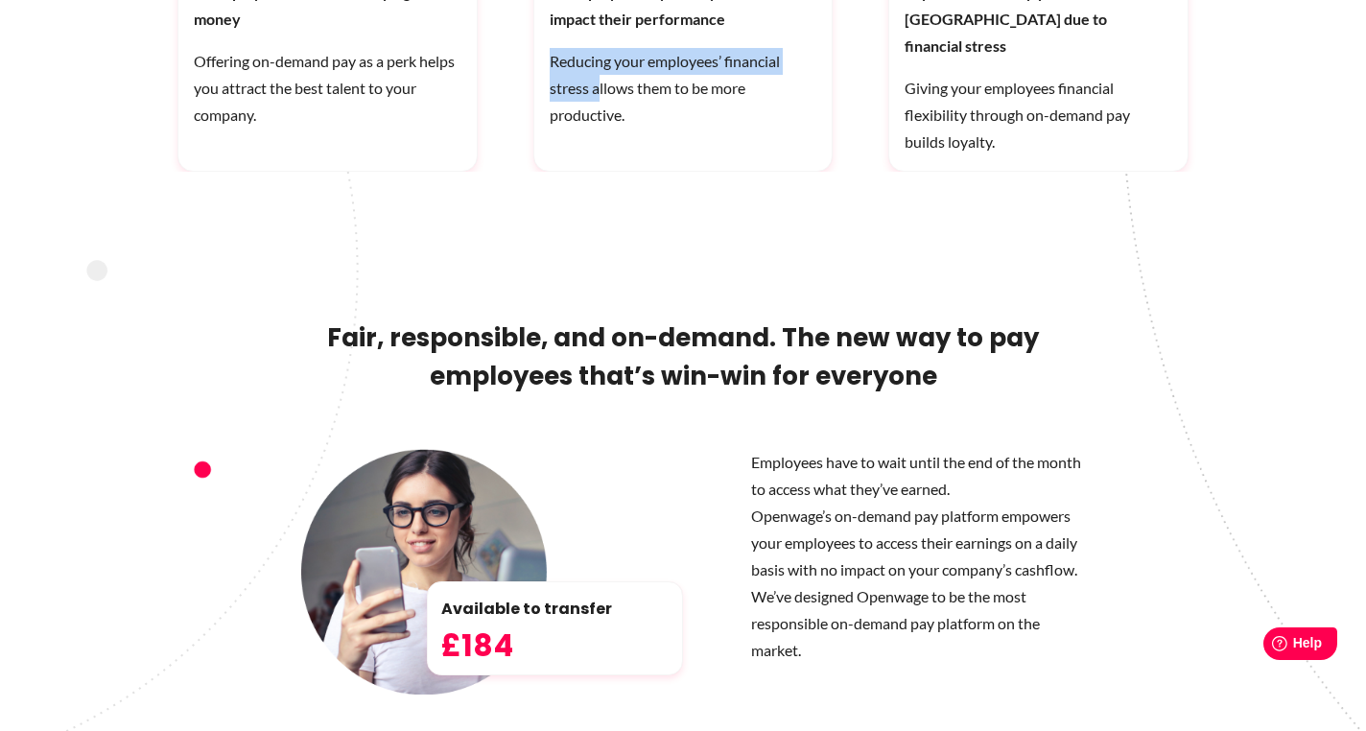
scroll to position [948, 0]
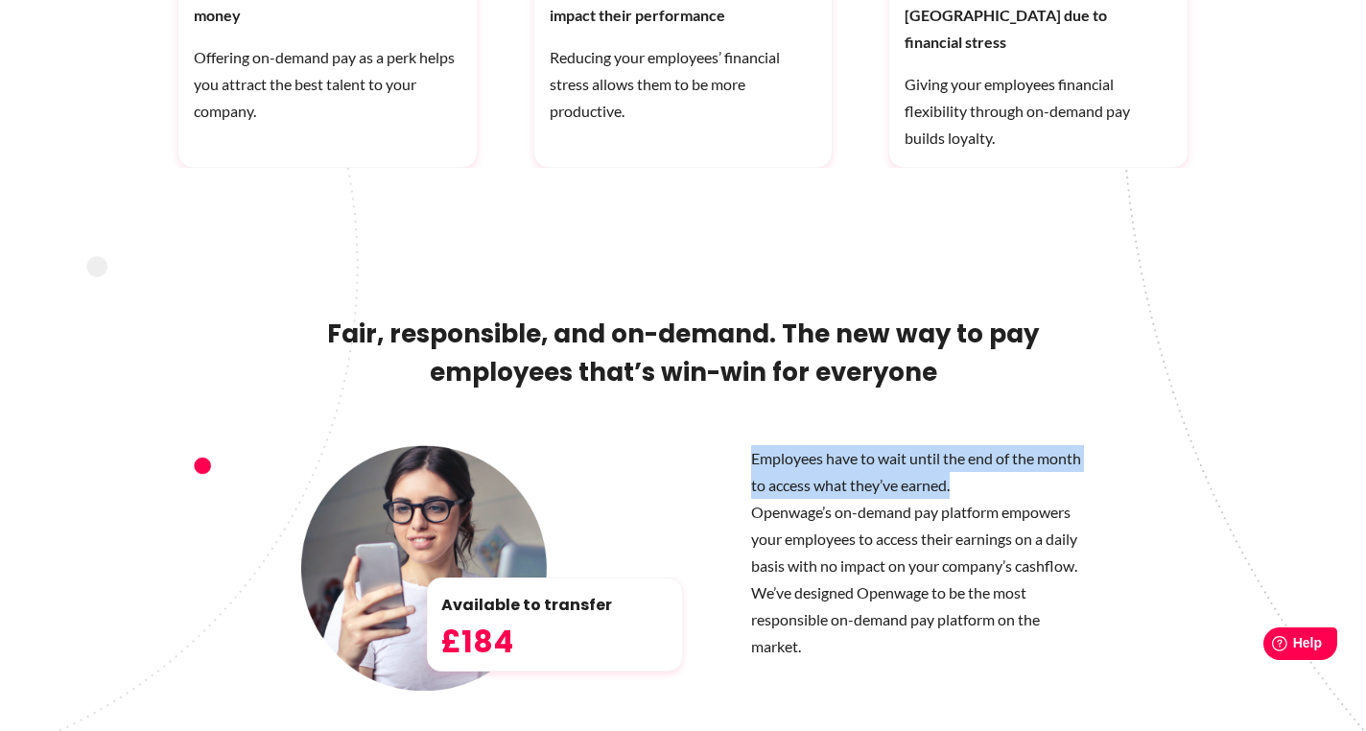
drag, startPoint x: 958, startPoint y: 460, endPoint x: 751, endPoint y: 430, distance: 209.4
click at [751, 445] on p "Employees have to wait until the end of the month to access what they’ve earned." at bounding box center [893, 472] width 395 height 54
copy p "Employees have to wait until the end of the month to access what they’ve earned."
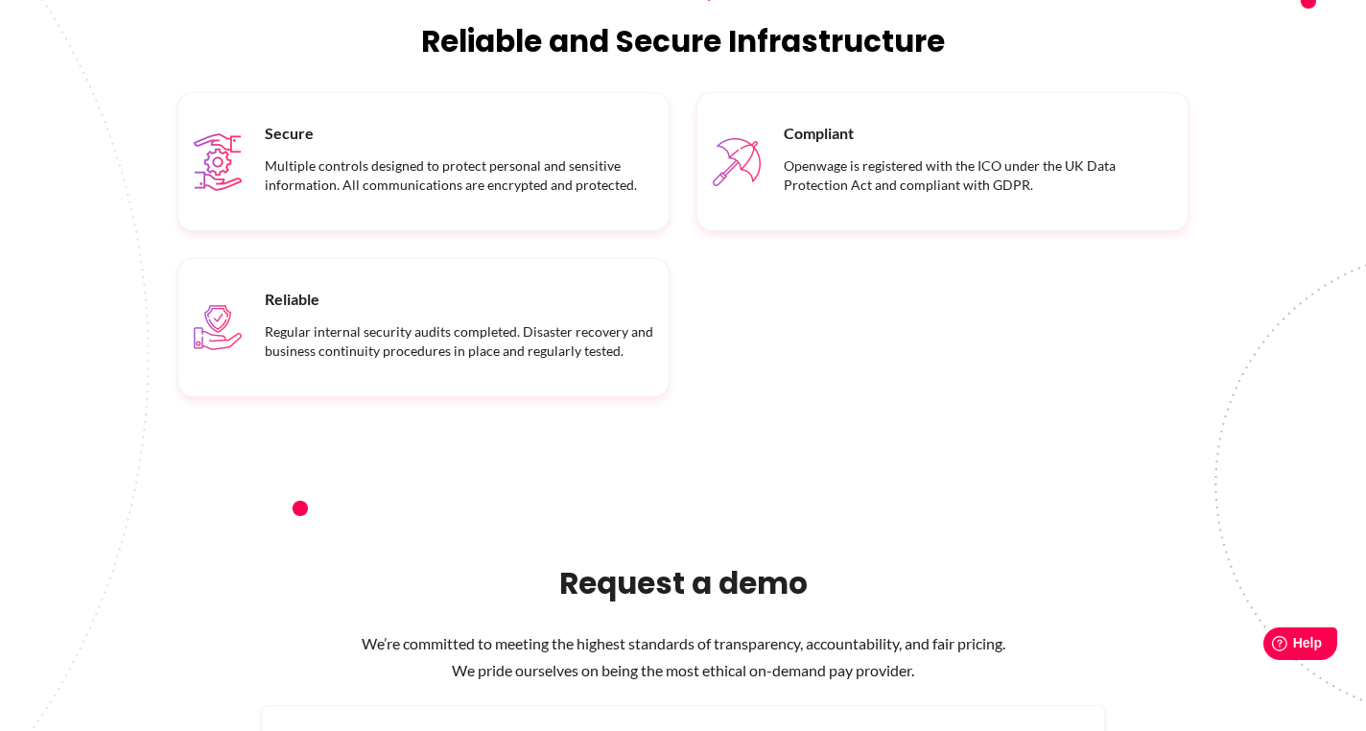
scroll to position [2339, 0]
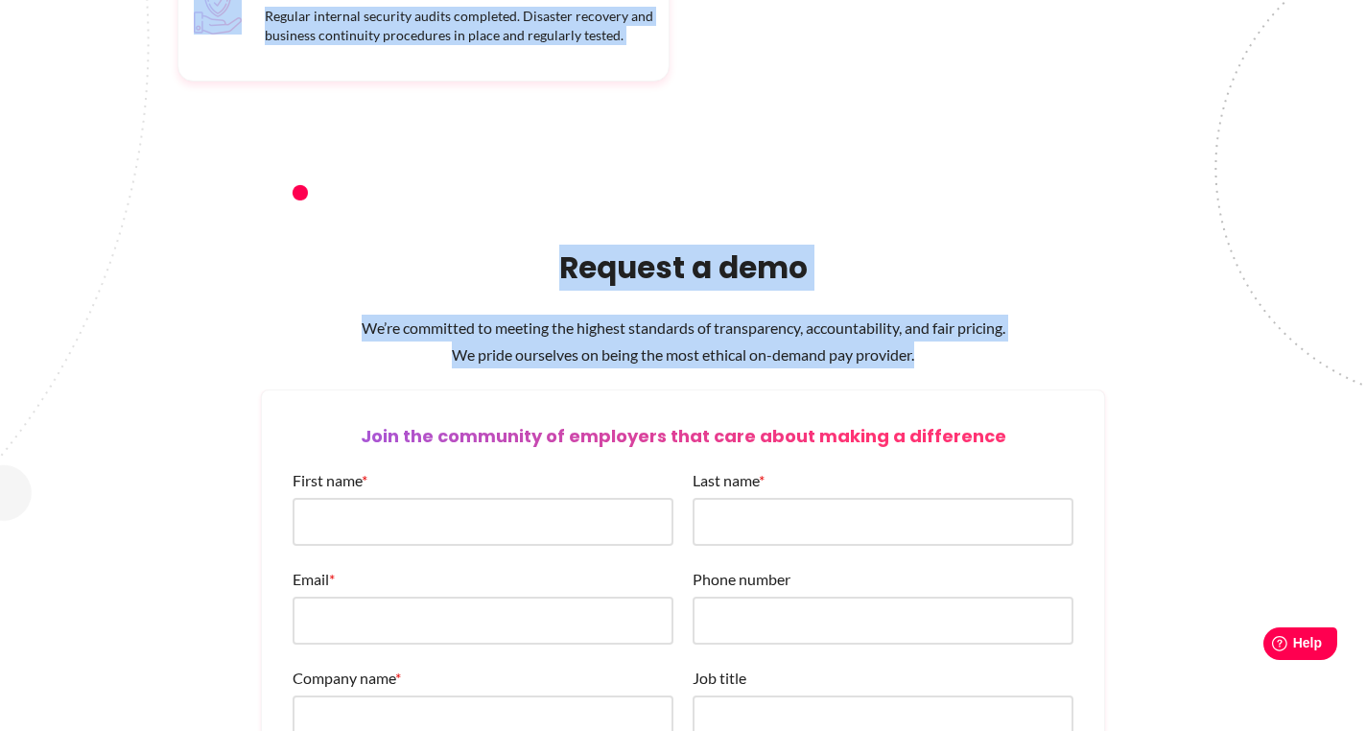
drag, startPoint x: 925, startPoint y: 326, endPoint x: 496, endPoint y: 314, distance: 428.9
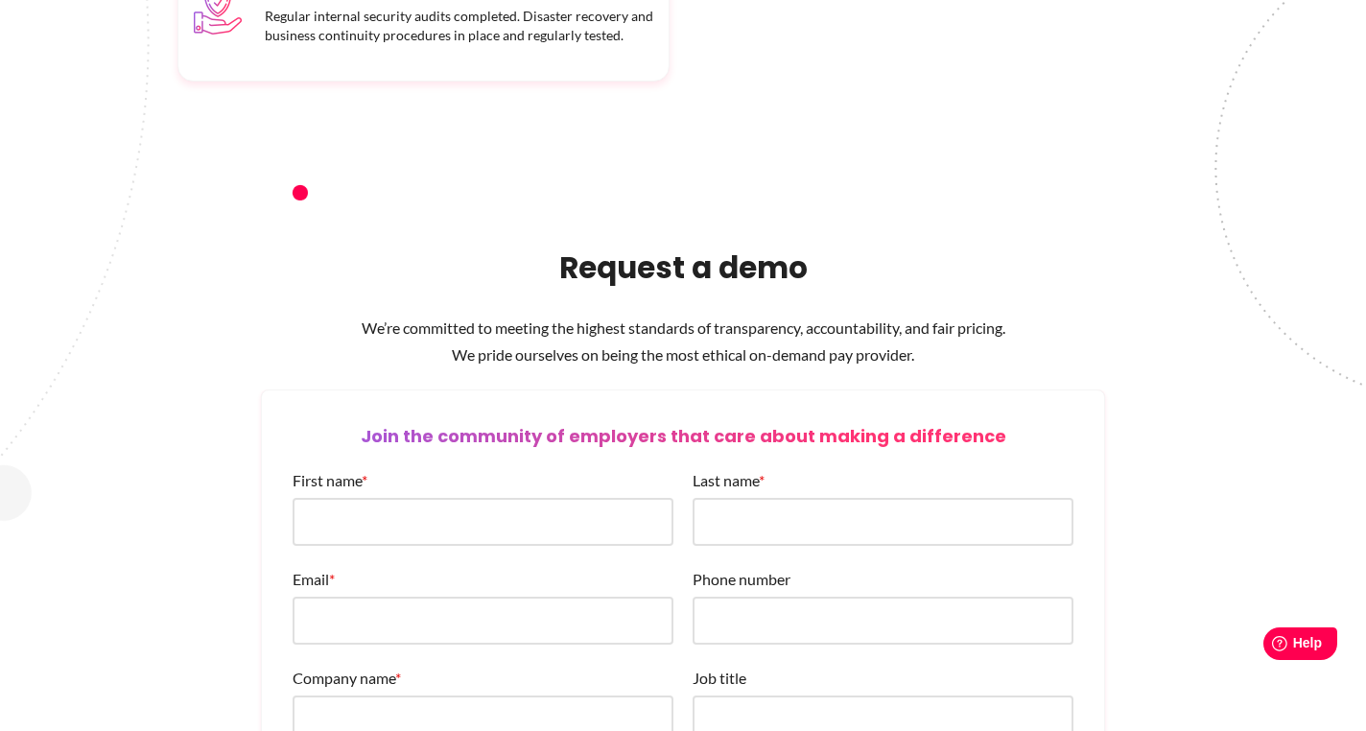
drag, startPoint x: 357, startPoint y: 302, endPoint x: 518, endPoint y: 306, distance: 161.2
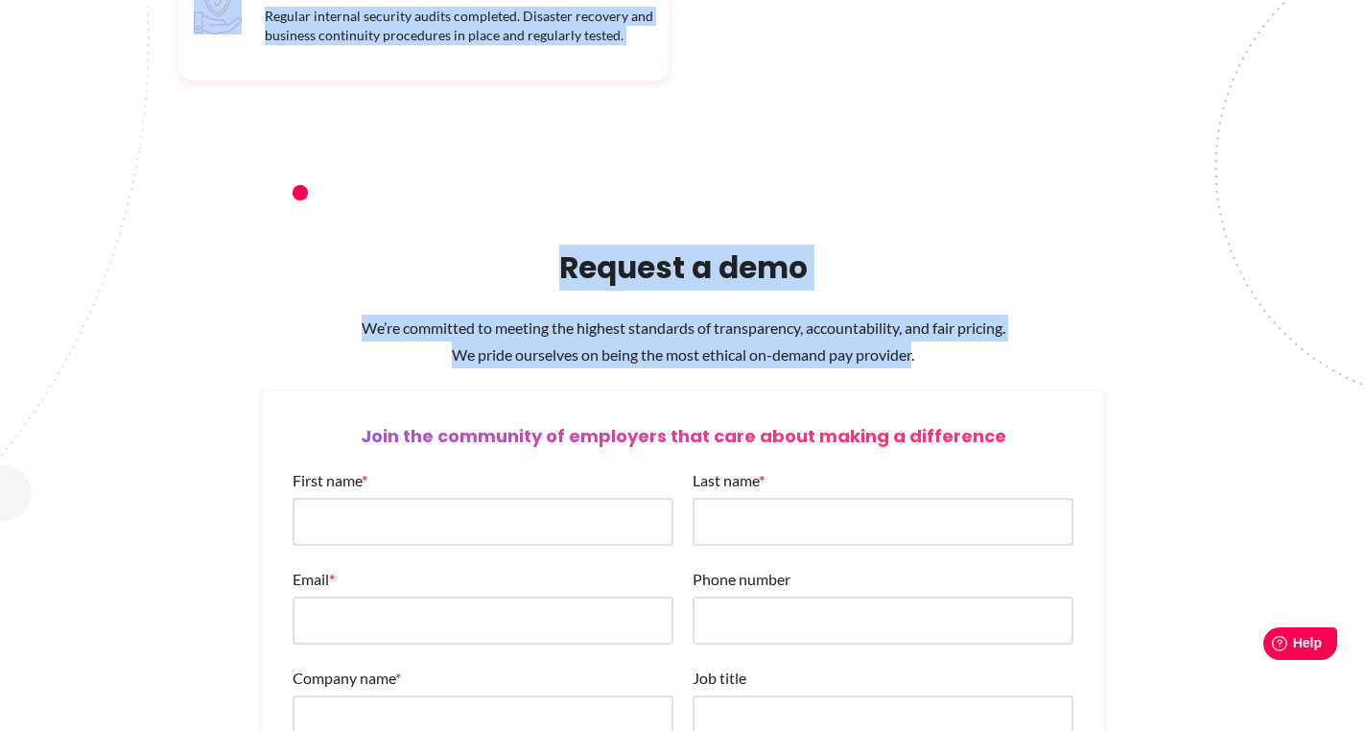
drag, startPoint x: 914, startPoint y: 329, endPoint x: 446, endPoint y: 310, distance: 468.4
copy div "No impact on cashflow Openwage provides the funds to employees. So there’s no i…"
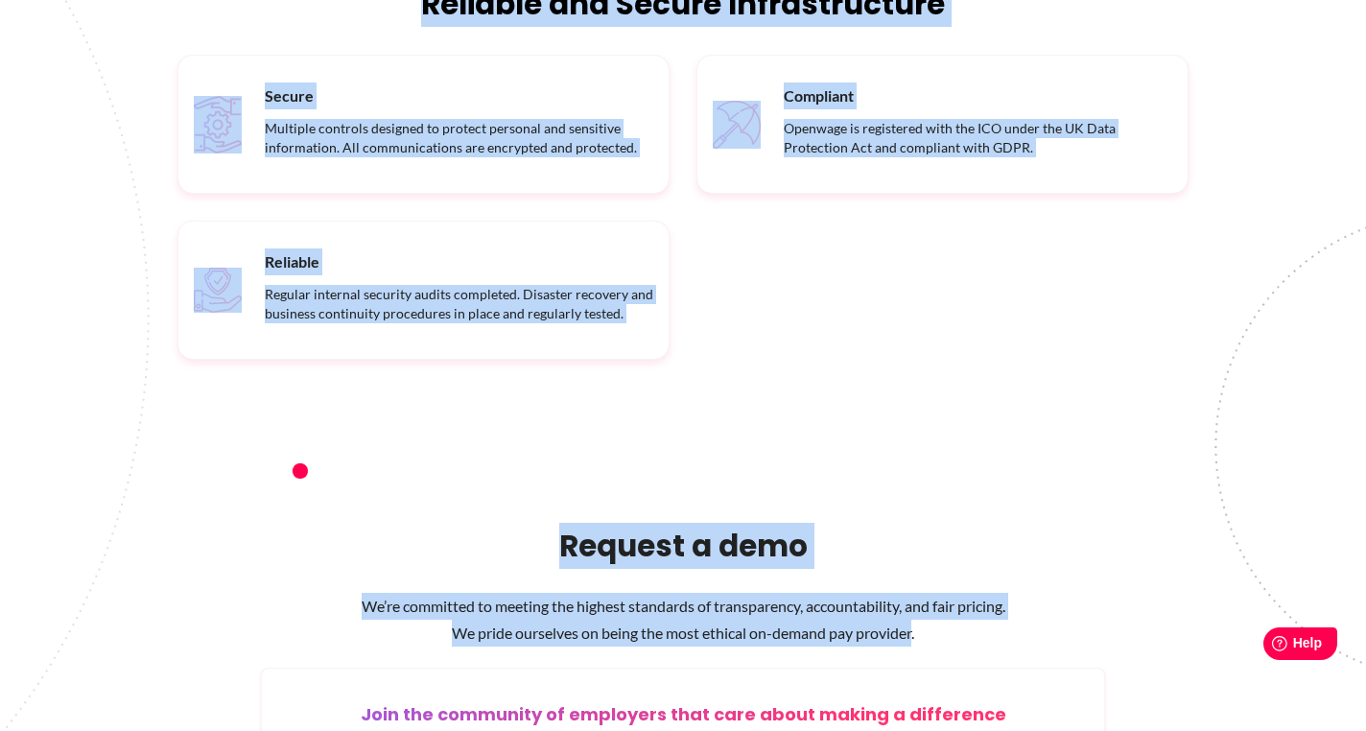
scroll to position [1910, 0]
